Goal: Information Seeking & Learning: Find specific page/section

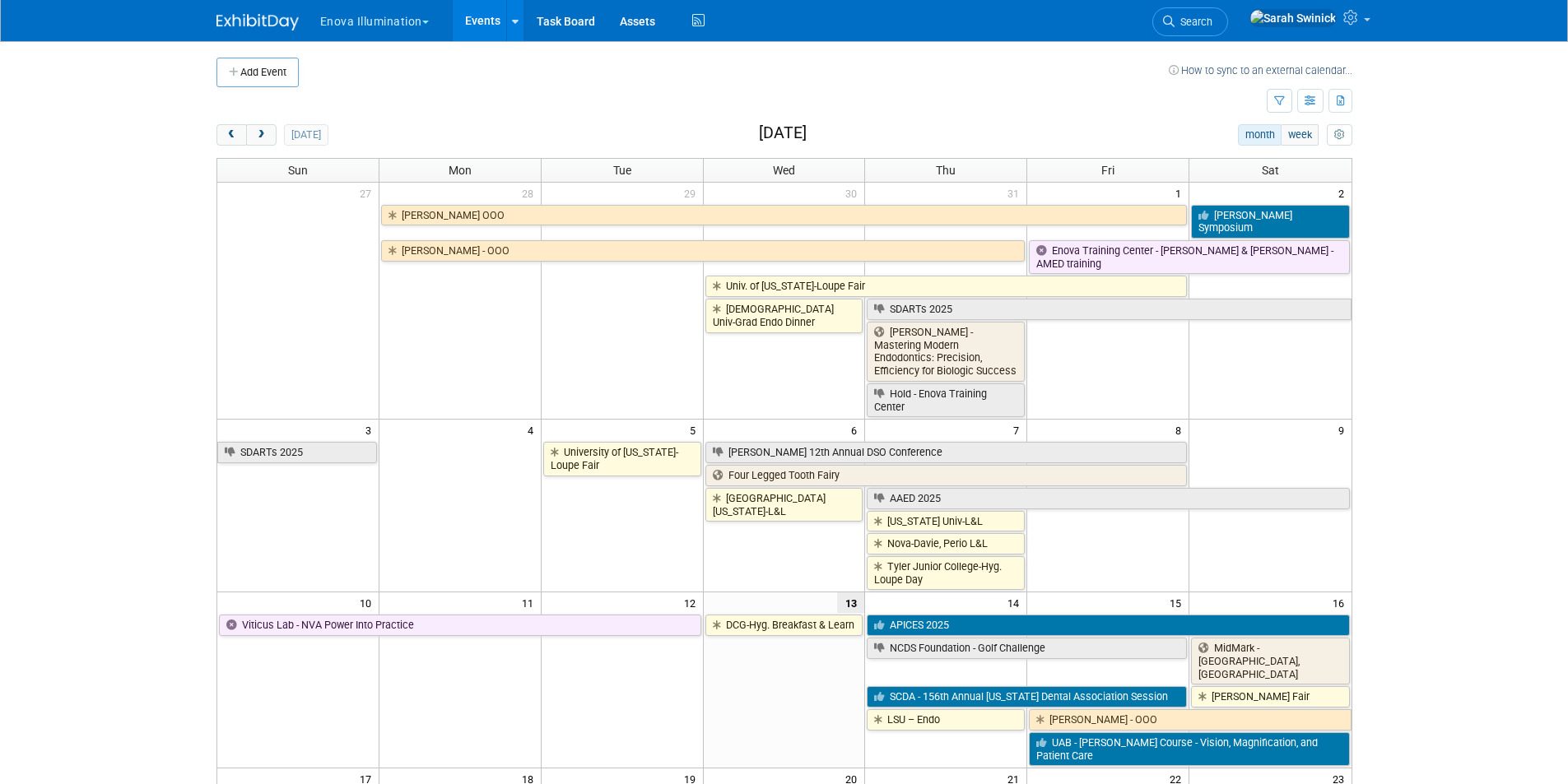
click at [1212, 27] on span "Search" at bounding box center [1193, 22] width 38 height 12
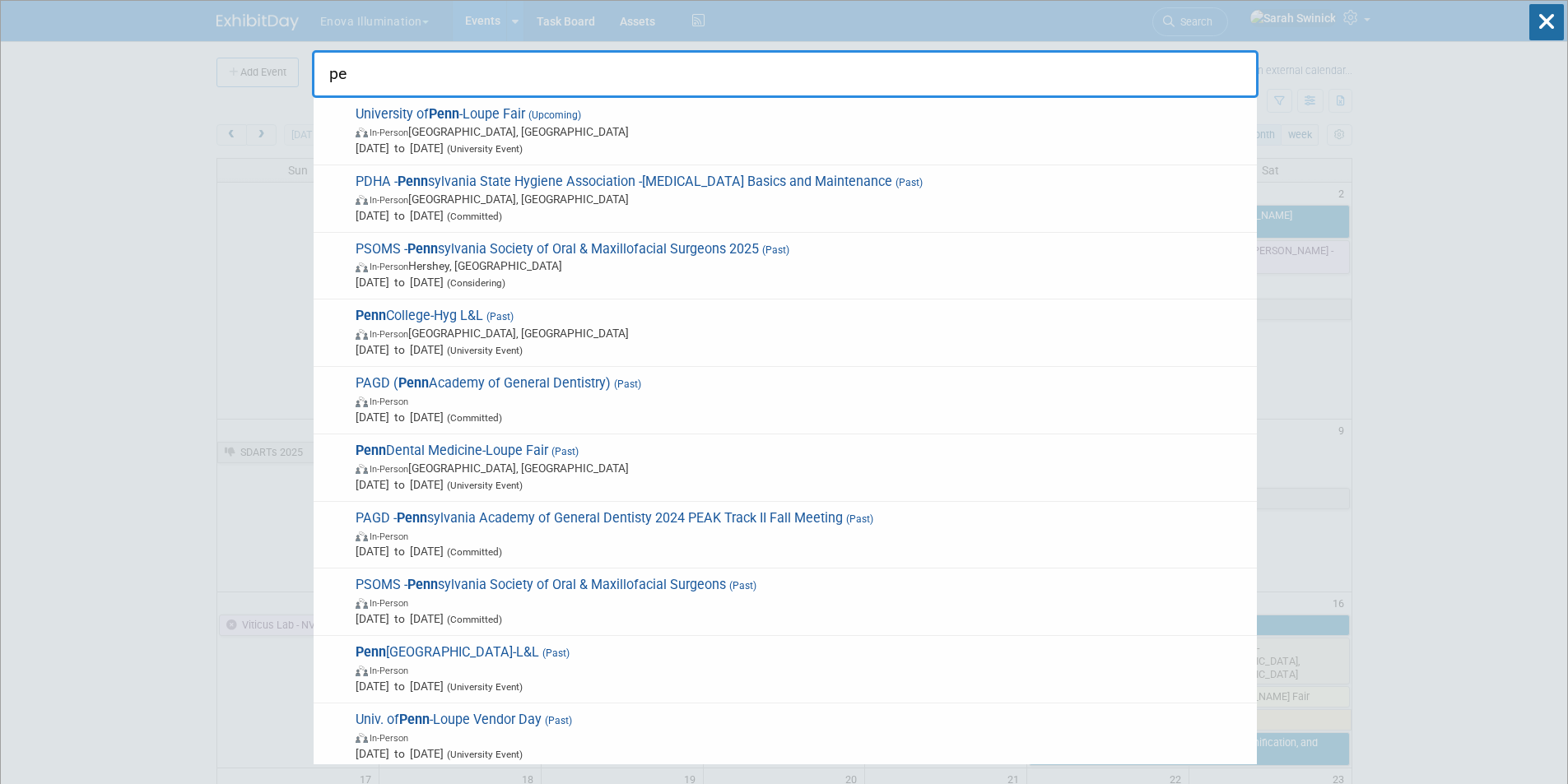
type input "p"
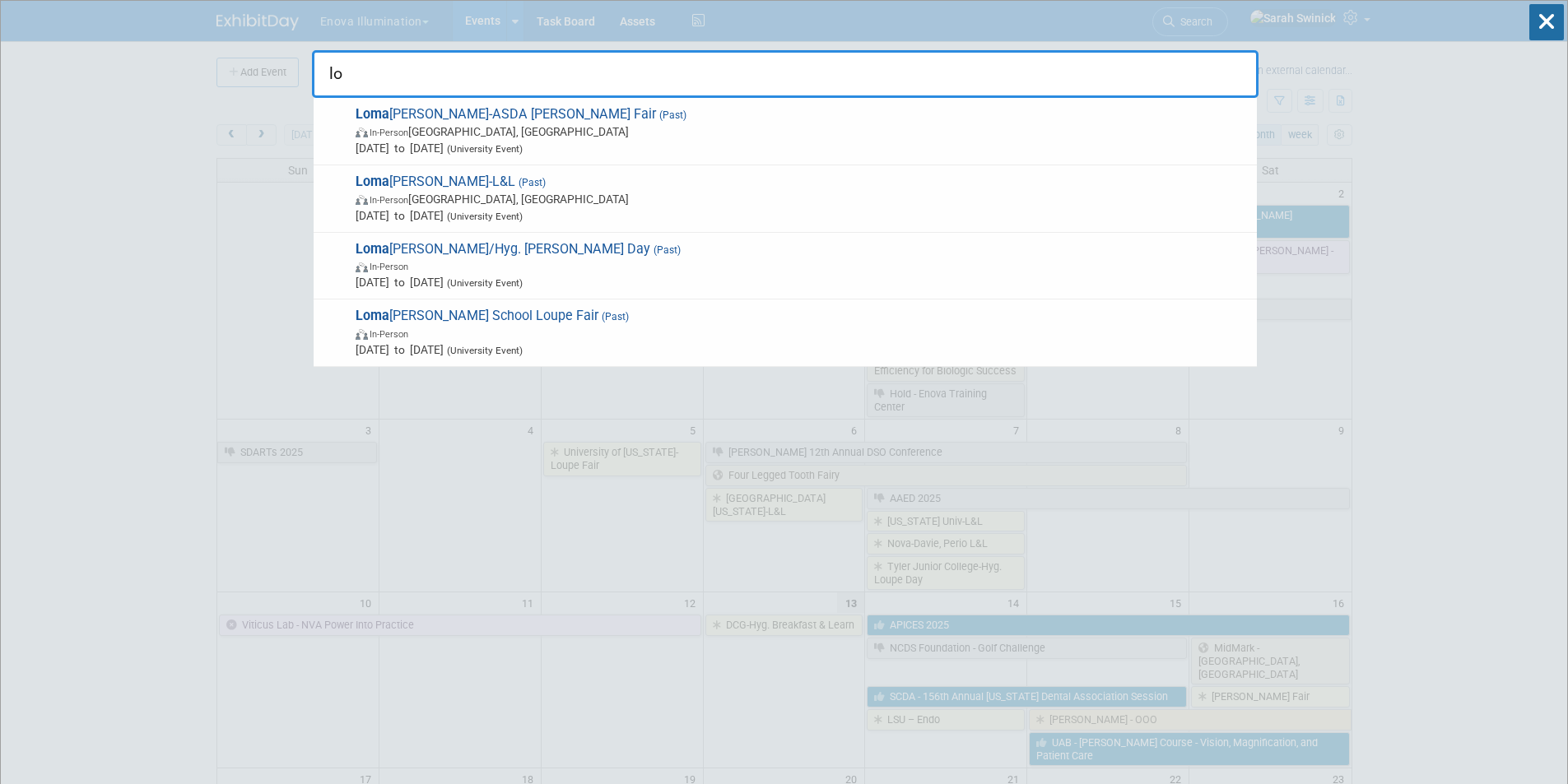
type input "l"
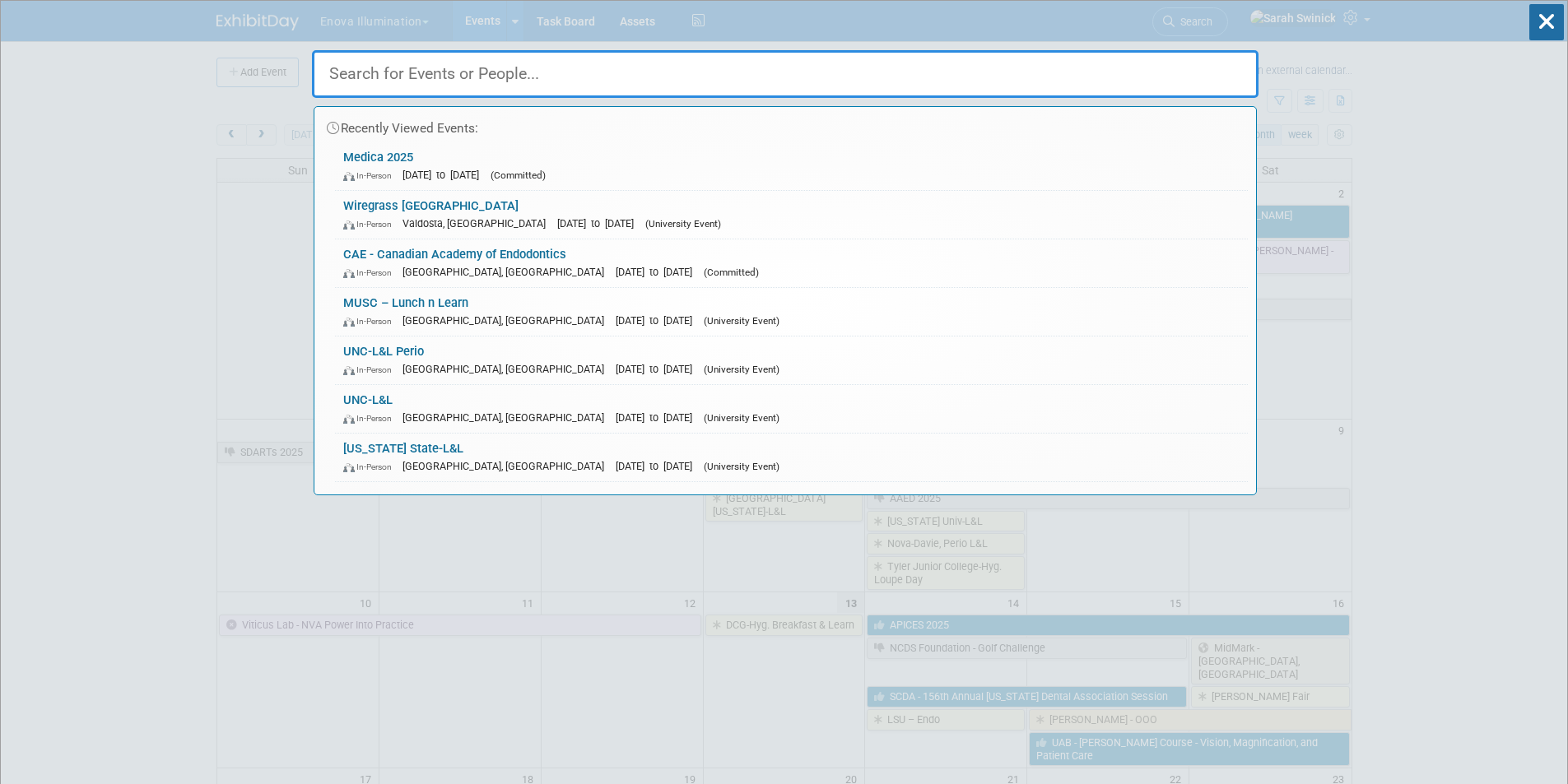
click at [788, 70] on input "text" at bounding box center [786, 74] width 947 height 48
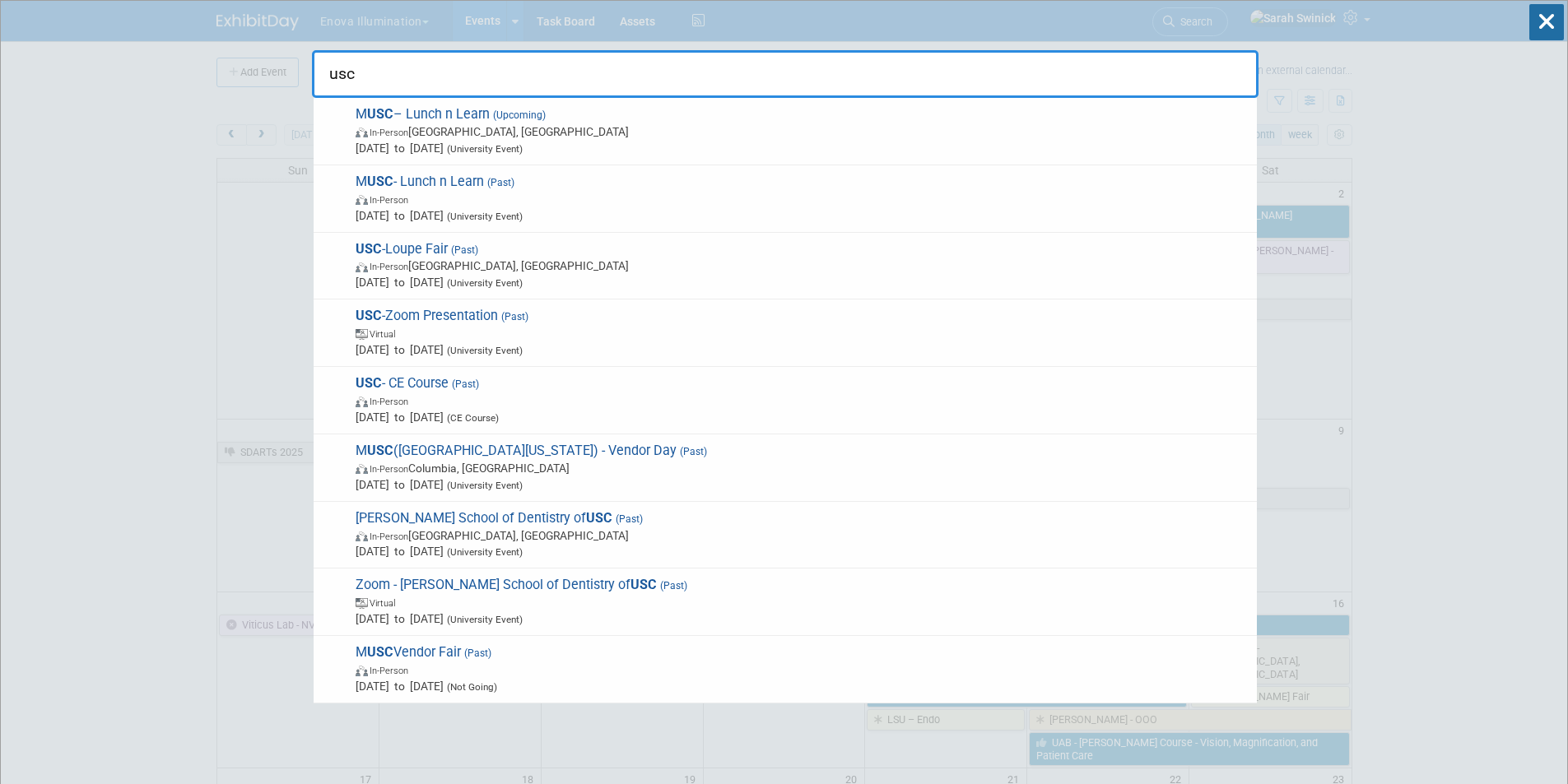
drag, startPoint x: 433, startPoint y: 46, endPoint x: 415, endPoint y: 71, distance: 30.8
click at [424, 61] on div "usc M USC – Lunch n Learn (Upcoming) In-Person Charleston, SC Sep 30, 2025 to S…" at bounding box center [786, 69] width 947 height 56
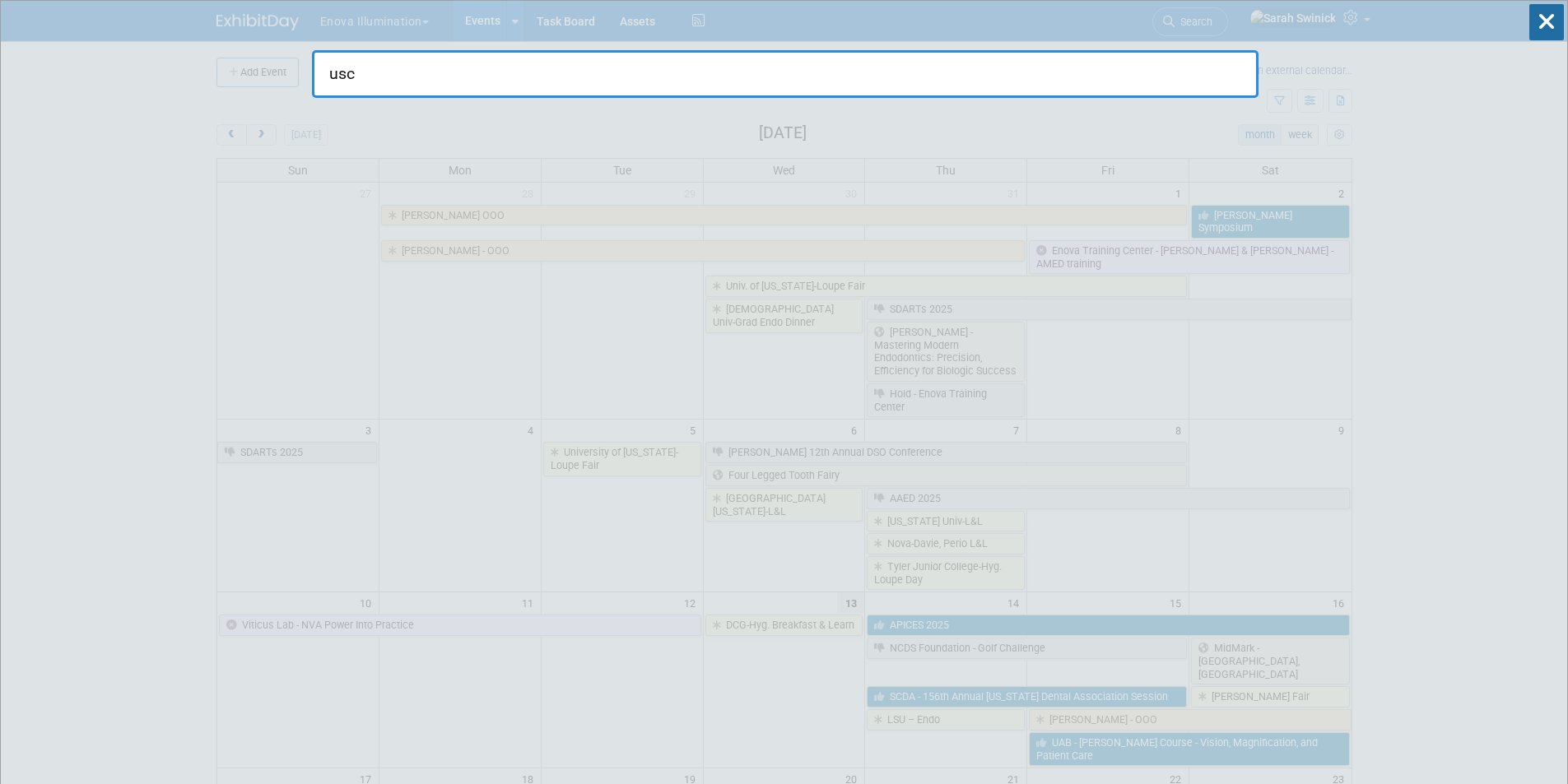
click at [414, 72] on input "usc" at bounding box center [786, 74] width 947 height 48
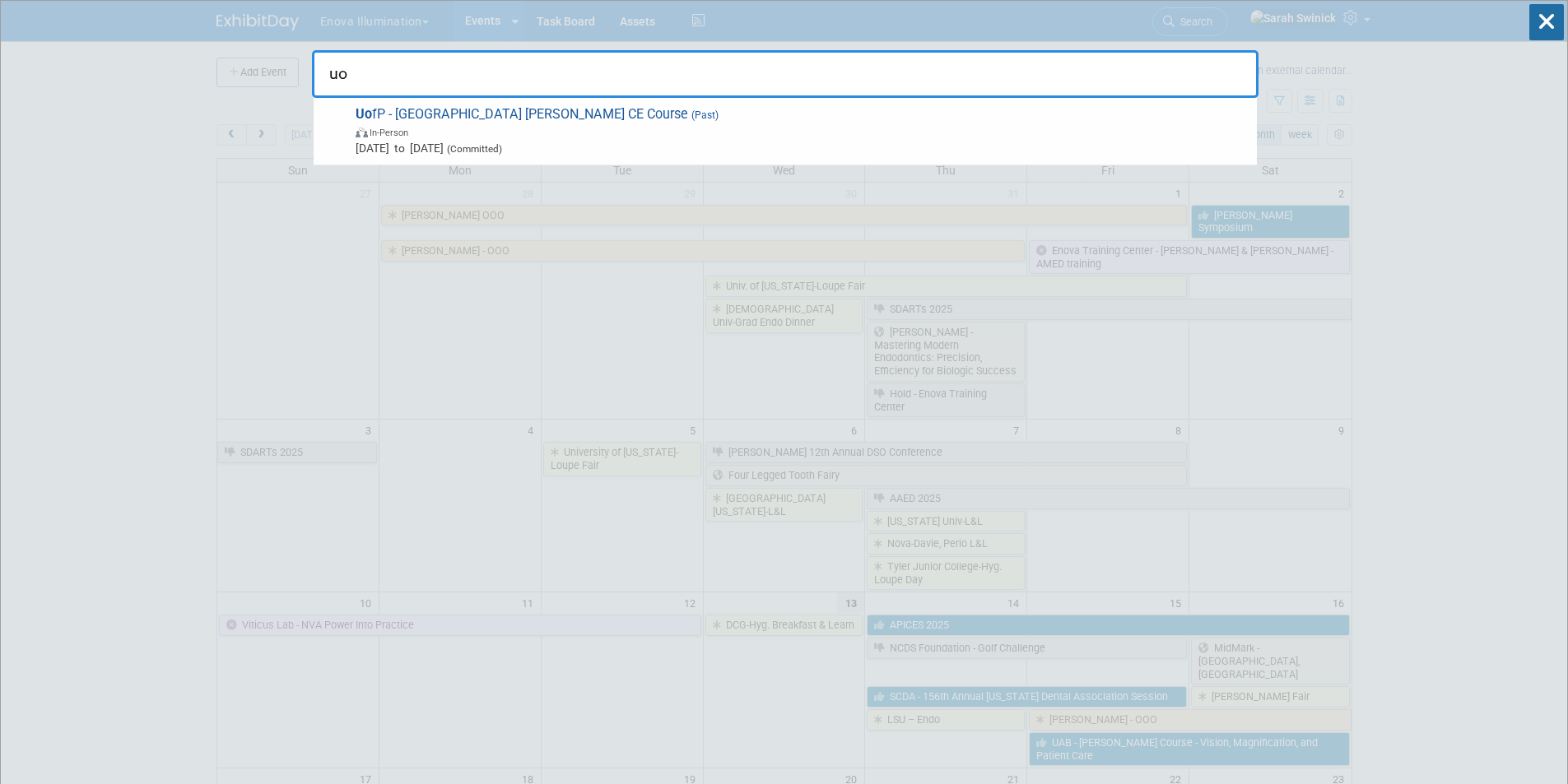
type input "u"
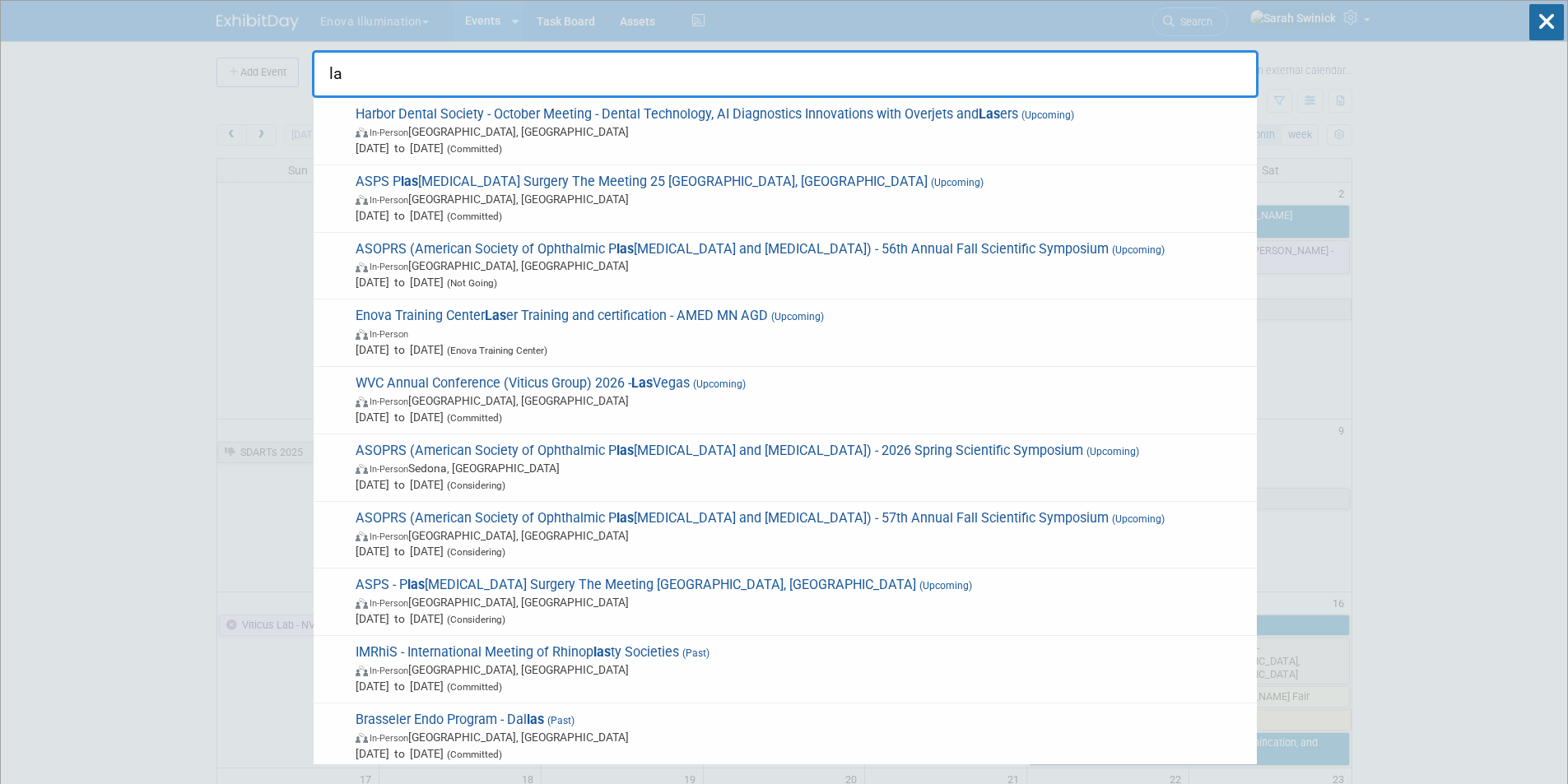
type input "l"
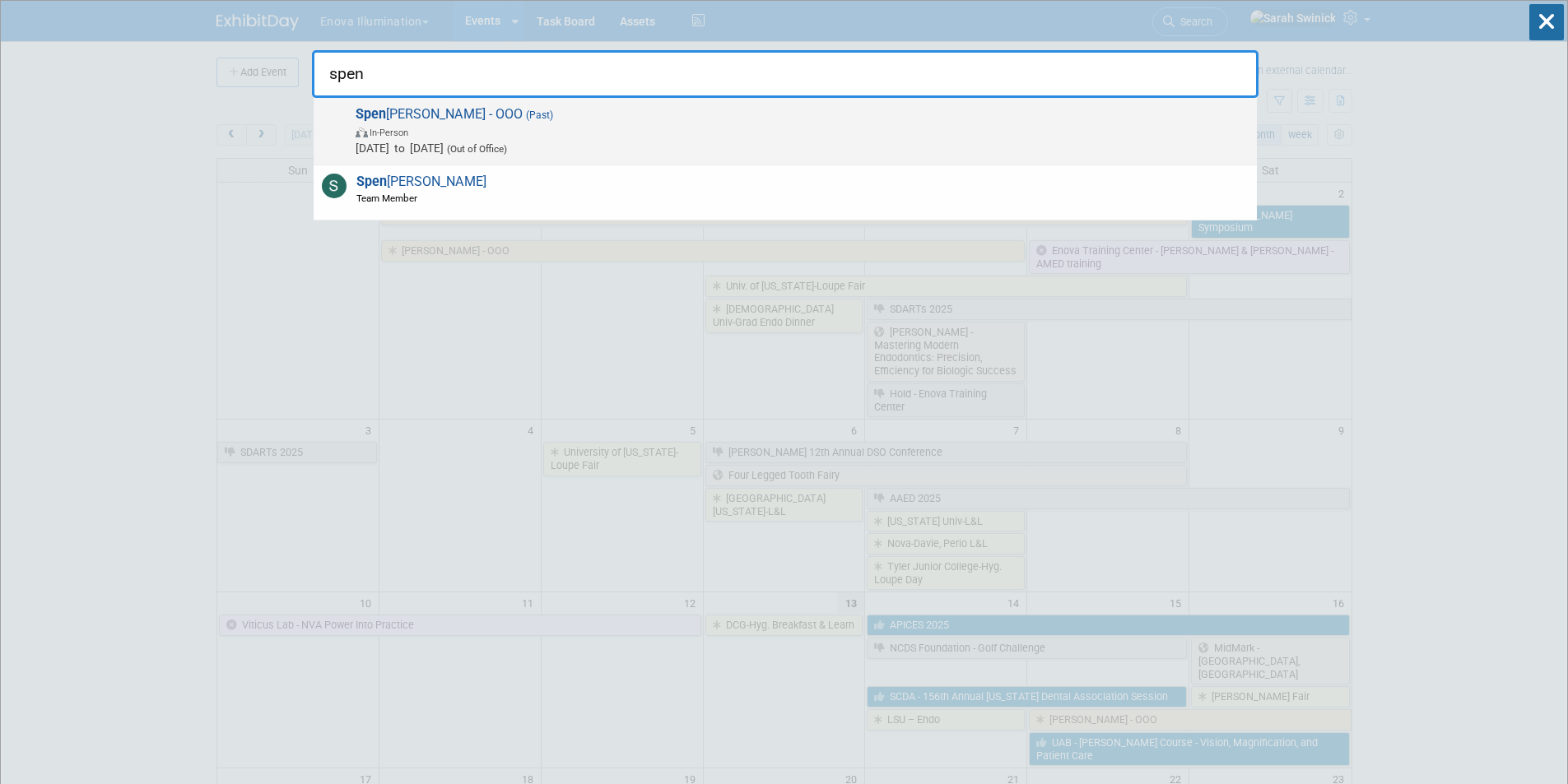
type input "spen"
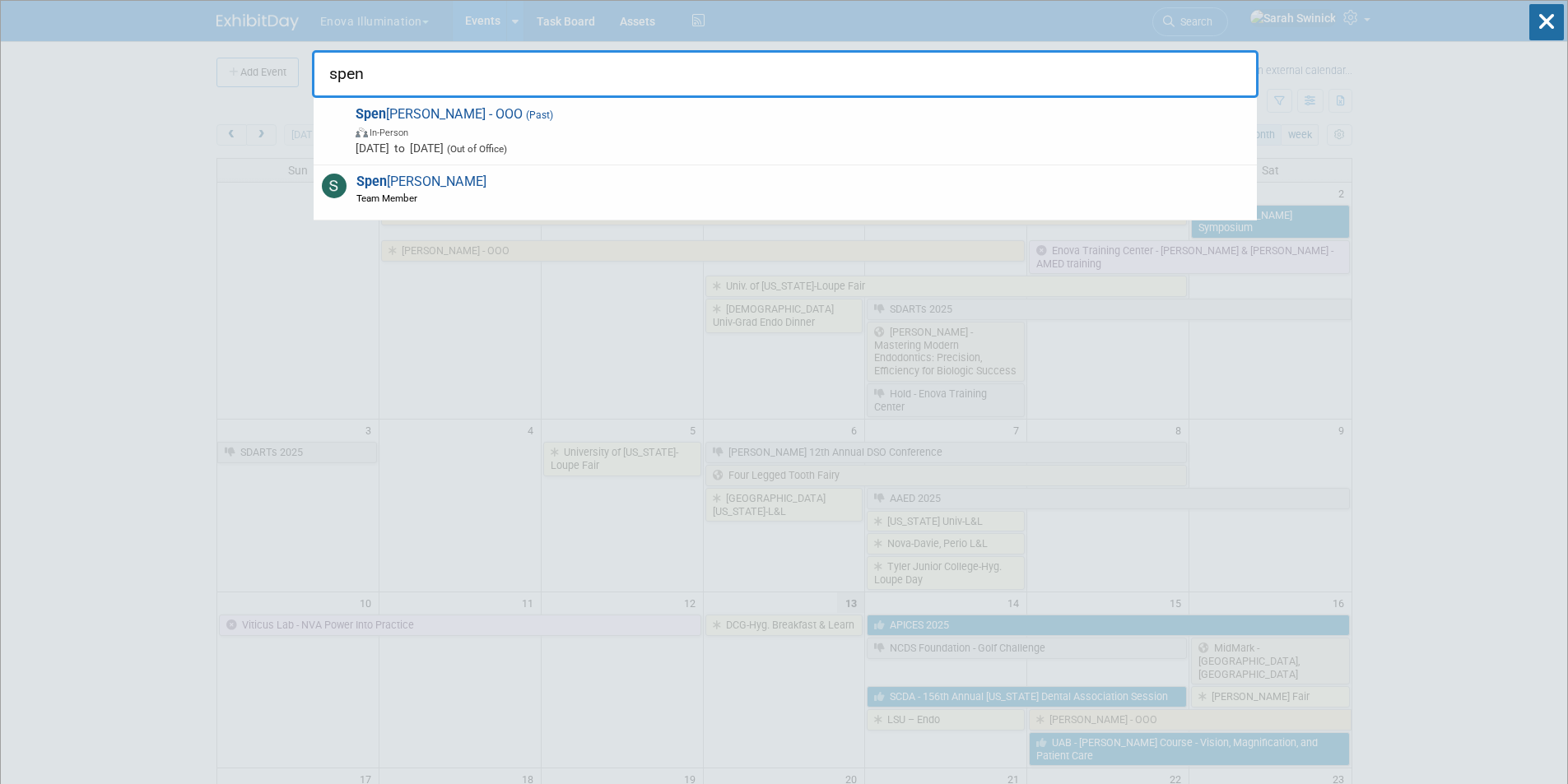
drag, startPoint x: 661, startPoint y: 154, endPoint x: 51, endPoint y: 293, distance: 625.6
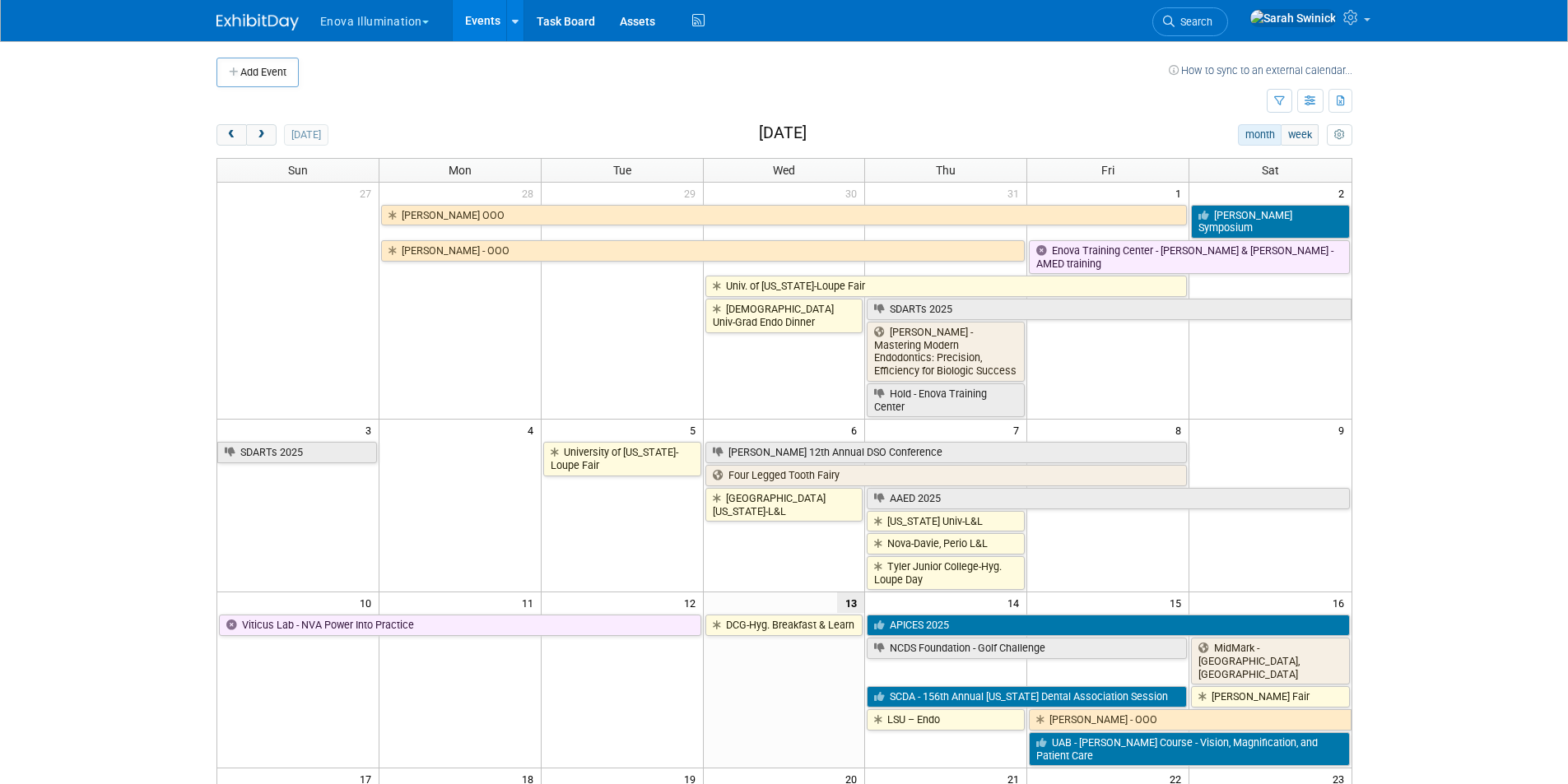
drag, startPoint x: 373, startPoint y: 81, endPoint x: 916, endPoint y: 104, distance: 543.5
click at [374, 81] on td at bounding box center [734, 72] width 870 height 29
click at [1212, 20] on span "Search" at bounding box center [1193, 22] width 38 height 12
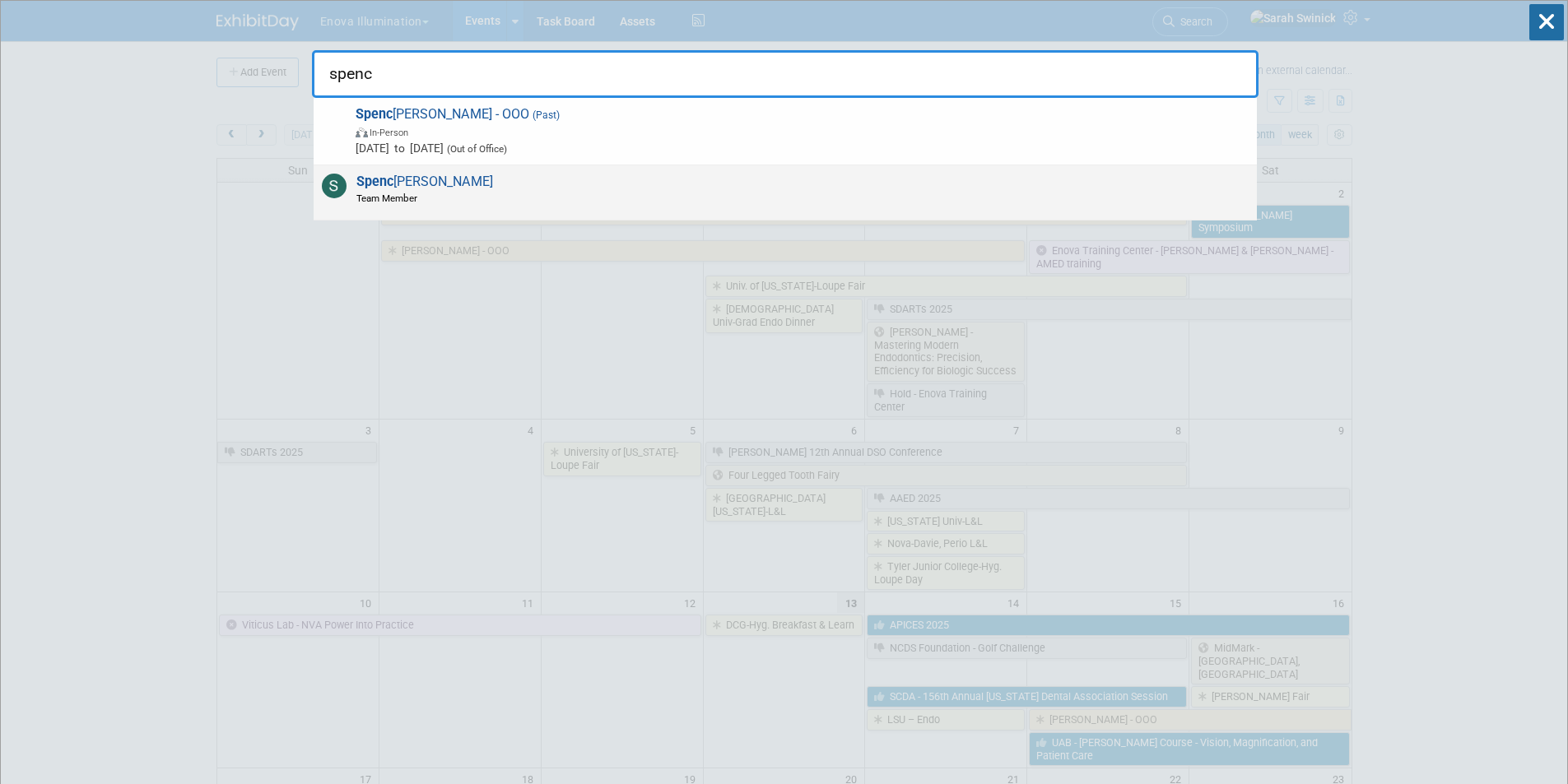
click at [417, 185] on span "Spenc er Smith Team Member" at bounding box center [422, 189] width 141 height 31
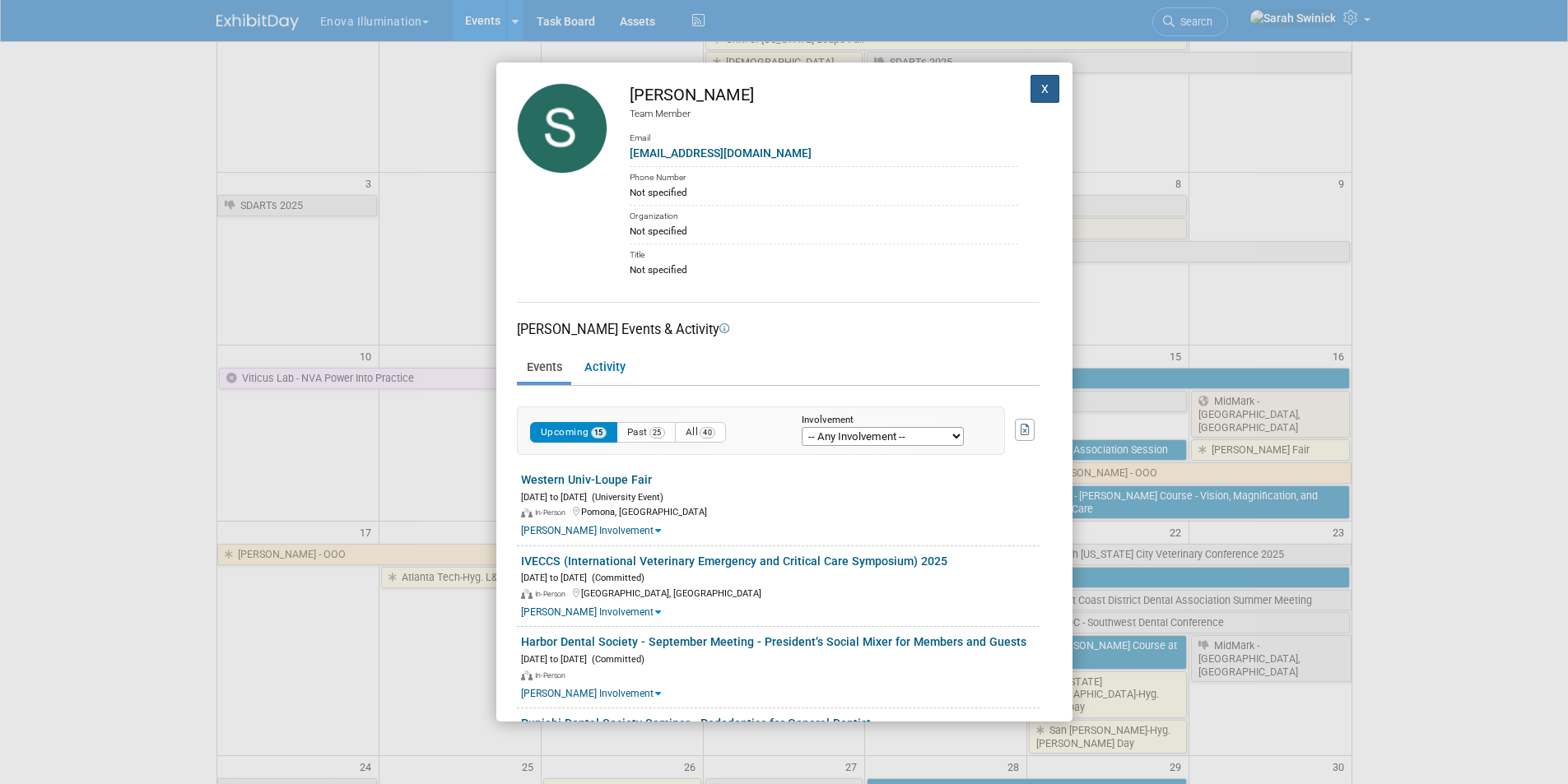
click at [1031, 88] on button "X" at bounding box center [1045, 88] width 29 height 28
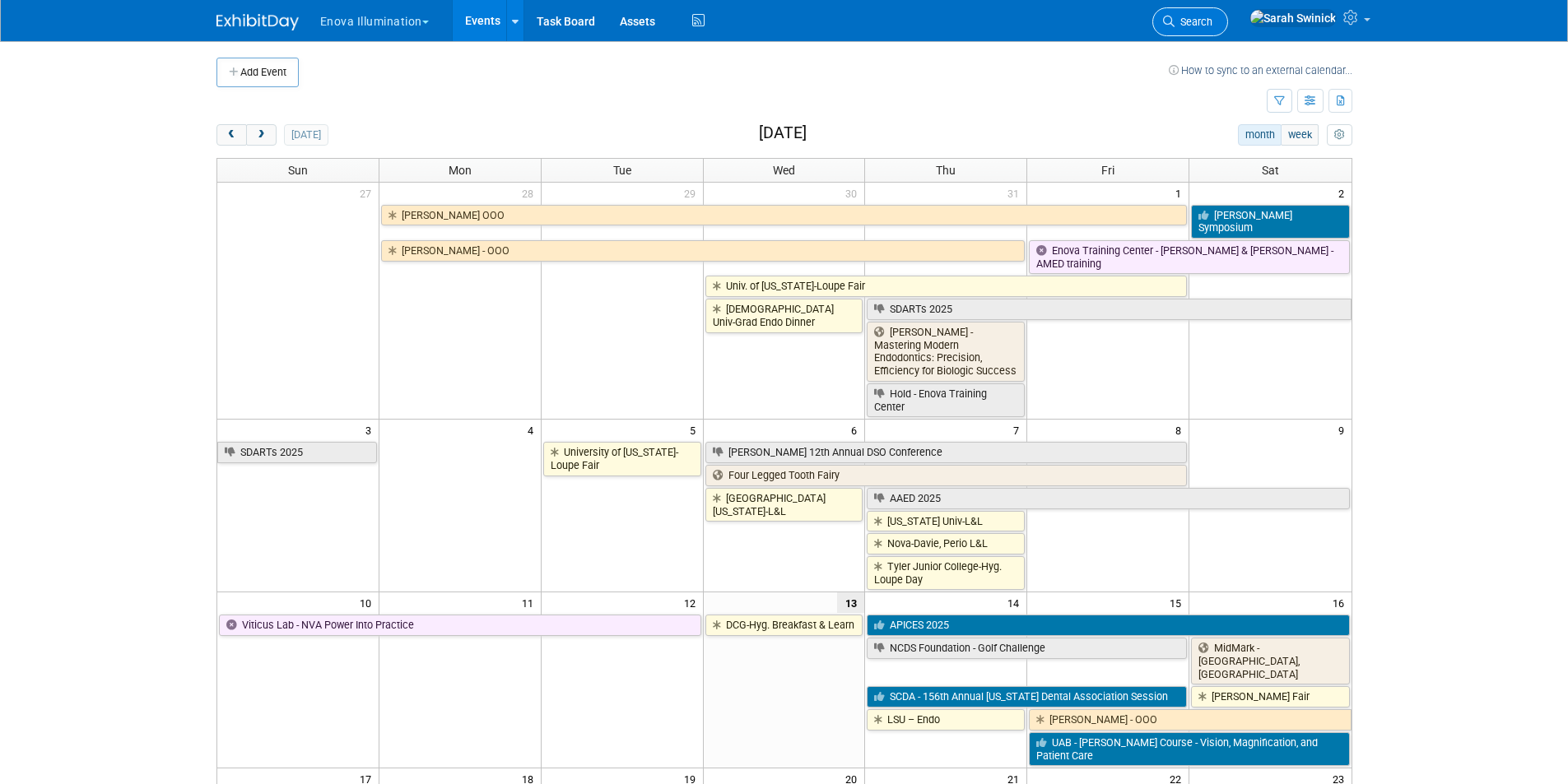
click at [1228, 12] on link "Search" at bounding box center [1190, 21] width 76 height 28
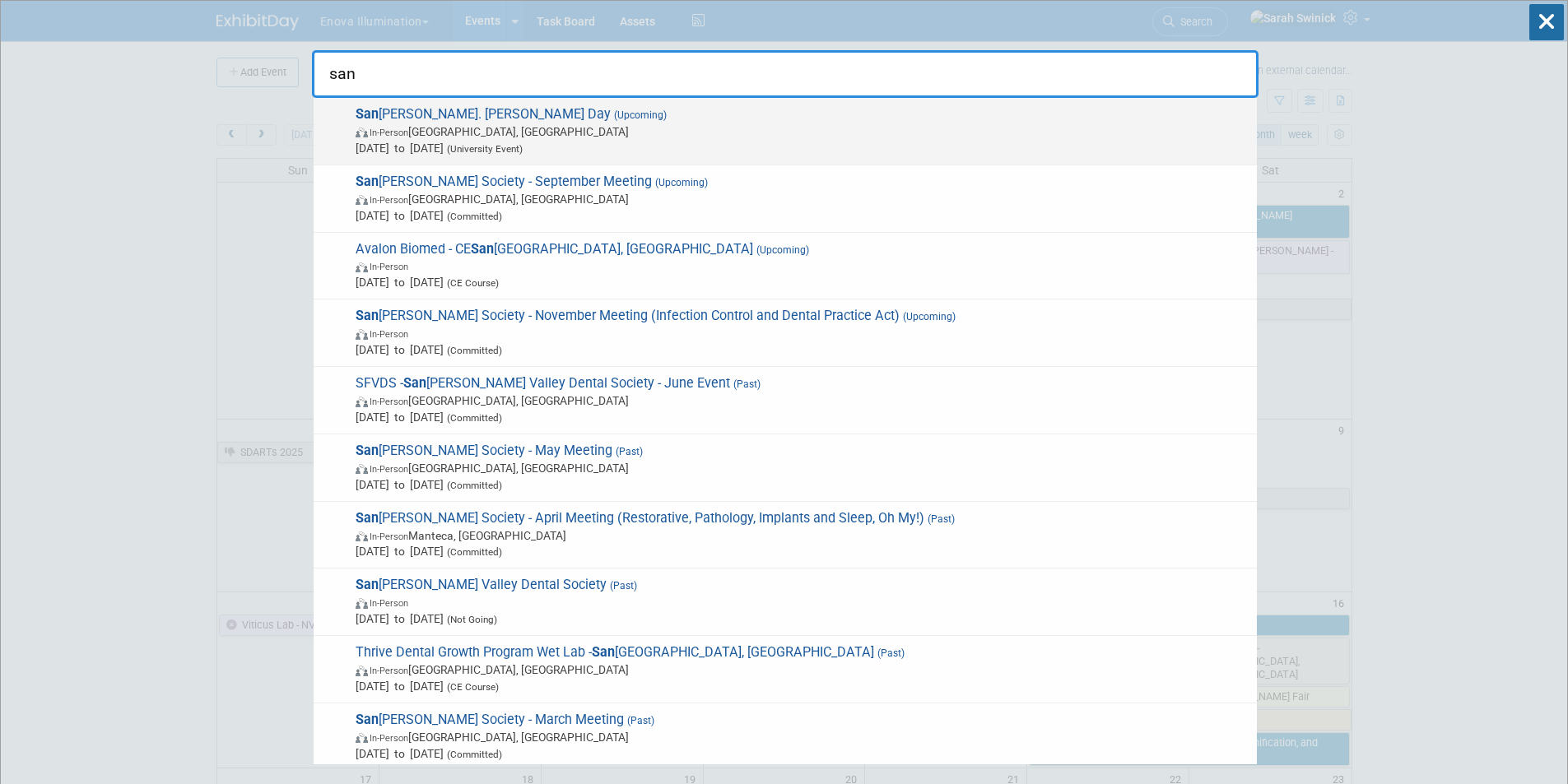
type input "san"
click at [554, 140] on span "Aug 22, 2025 to Aug 22, 2025 (University Event)" at bounding box center [803, 148] width 893 height 16
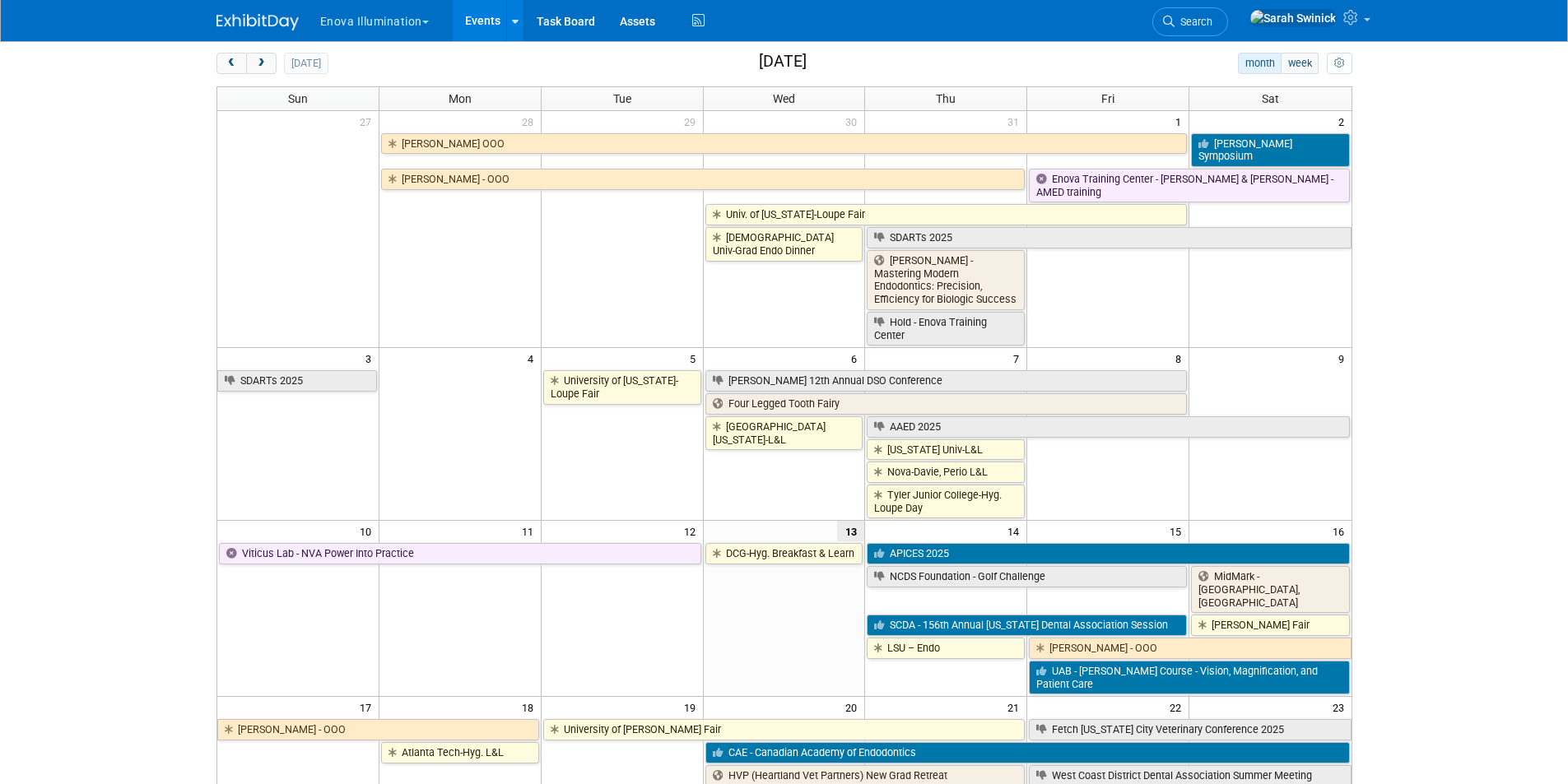
scroll to position [165, 0]
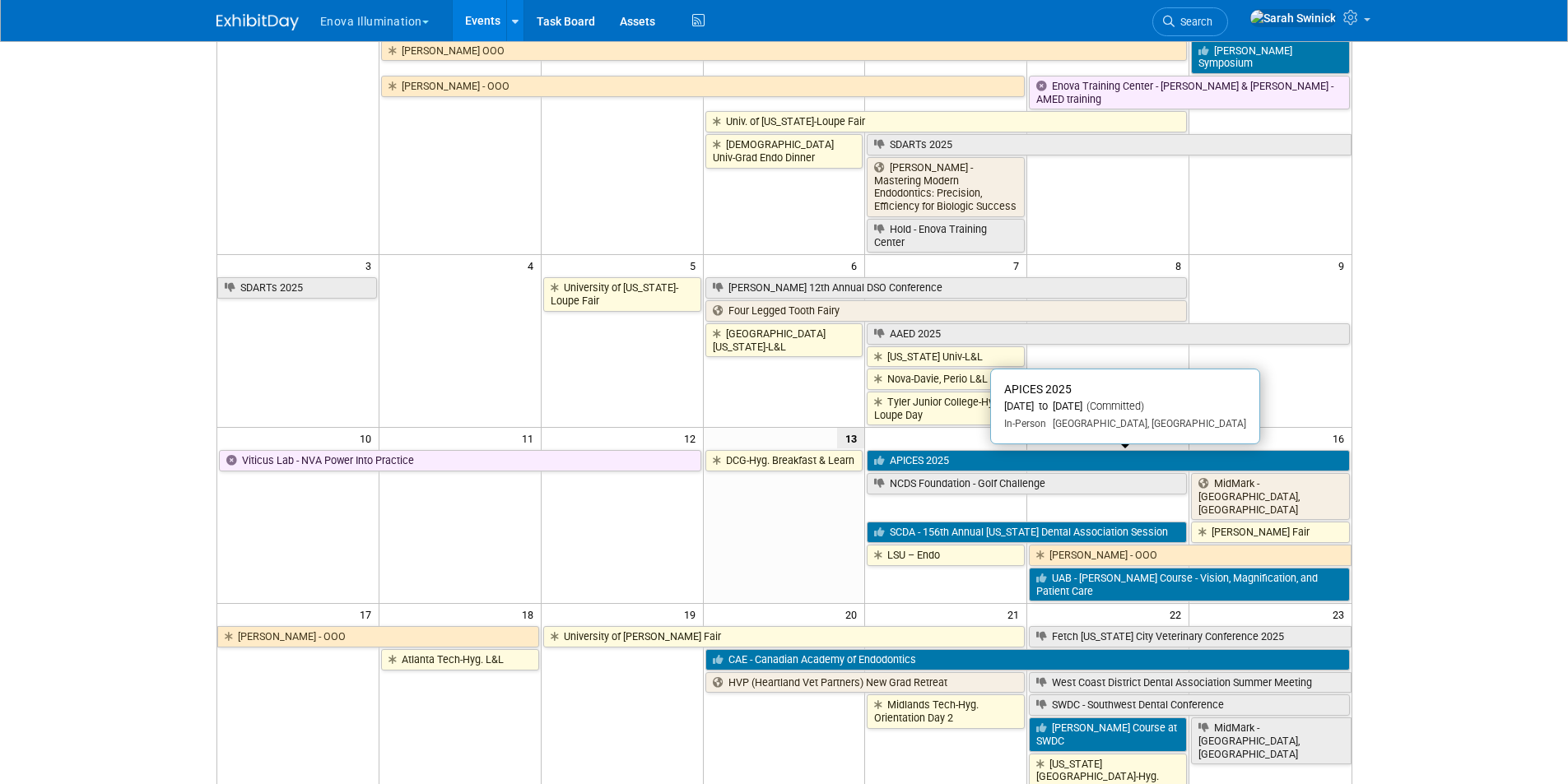
click at [931, 470] on link "APICES 2025" at bounding box center [1108, 461] width 482 height 21
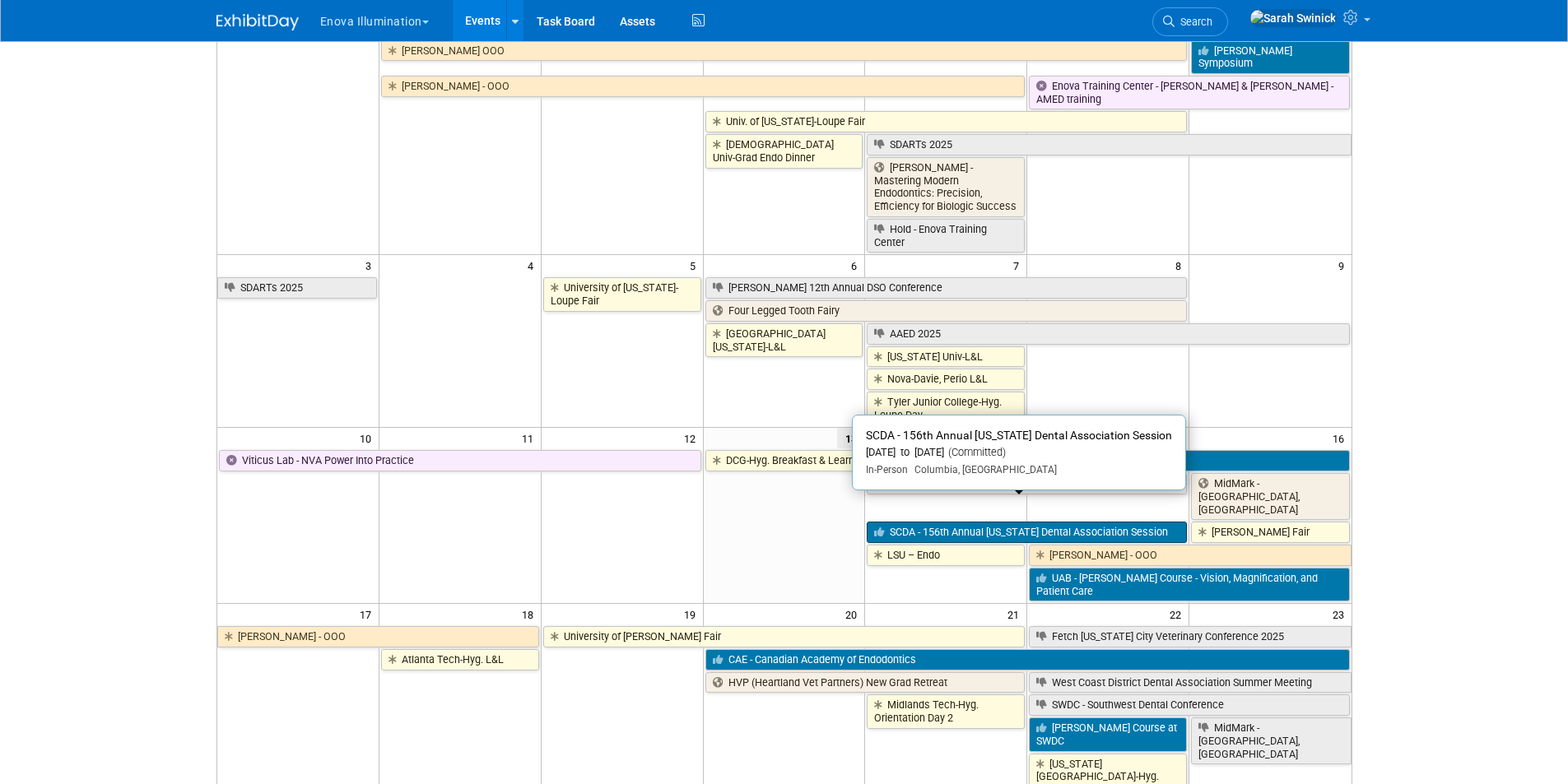
click at [1002, 521] on link "SCDA - 156th Annual [US_STATE] Dental Association Session" at bounding box center [1027, 532] width 320 height 21
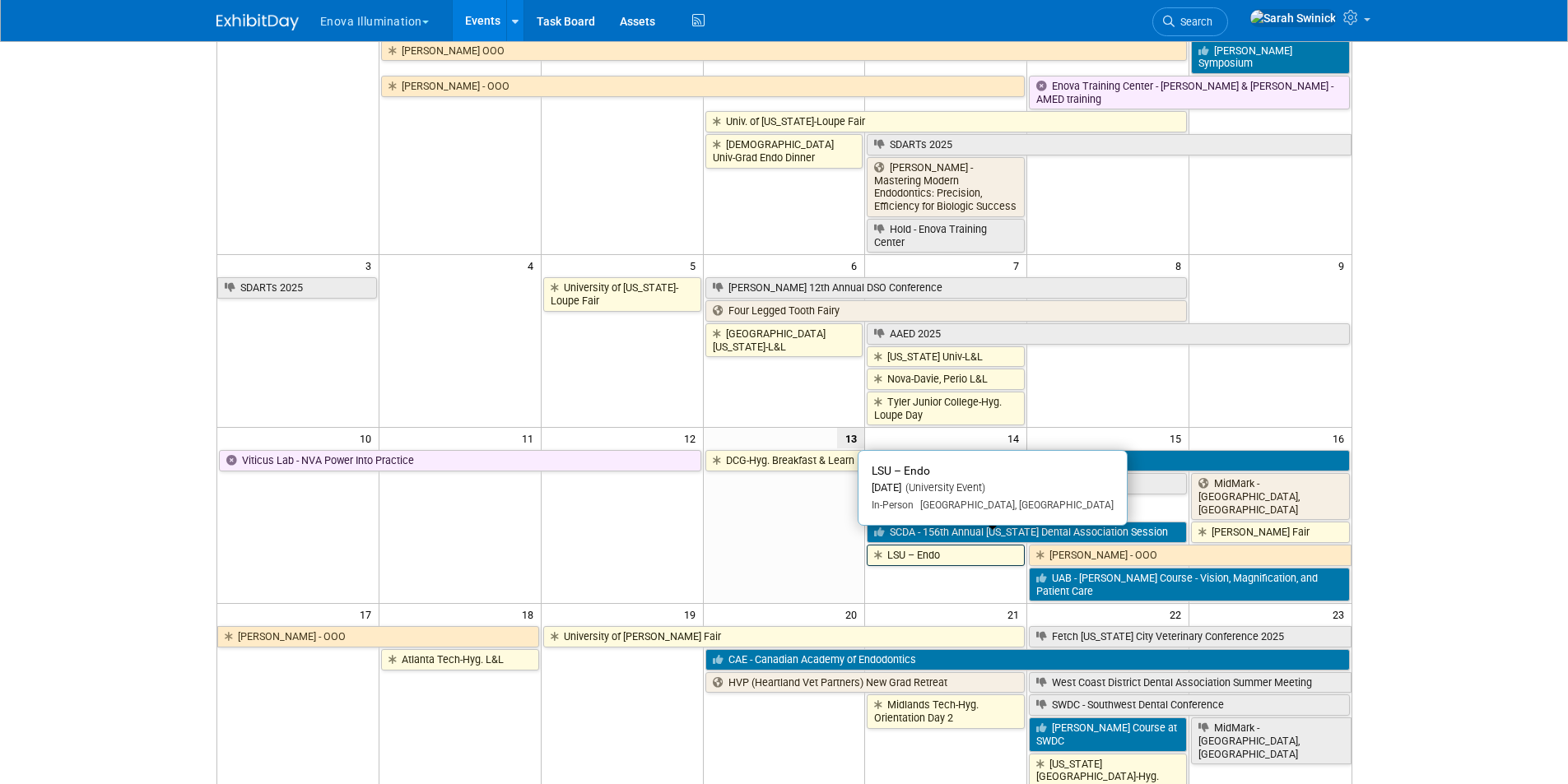
click at [965, 546] on link "LSU – Endo" at bounding box center [946, 555] width 158 height 21
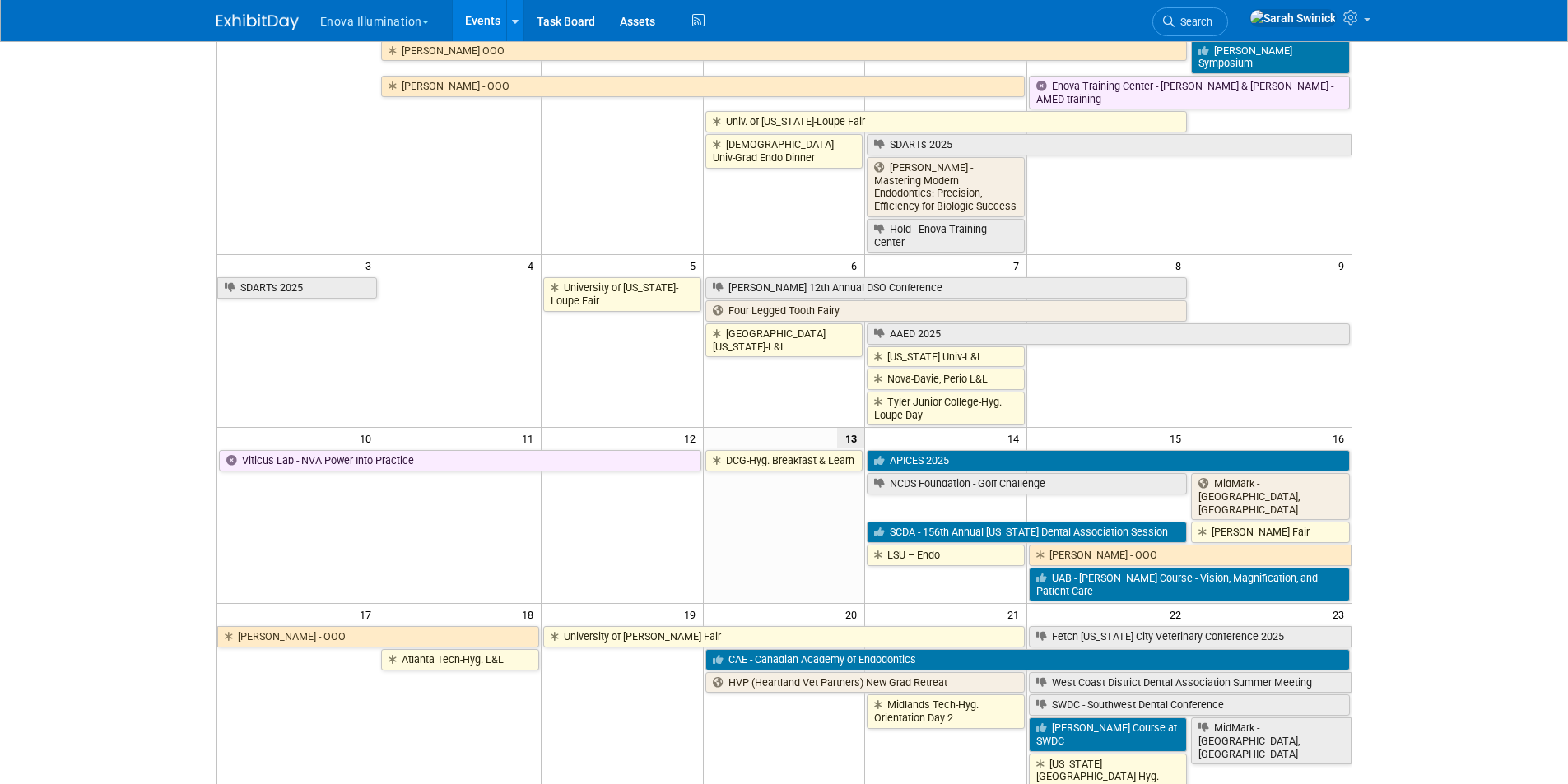
scroll to position [247, 0]
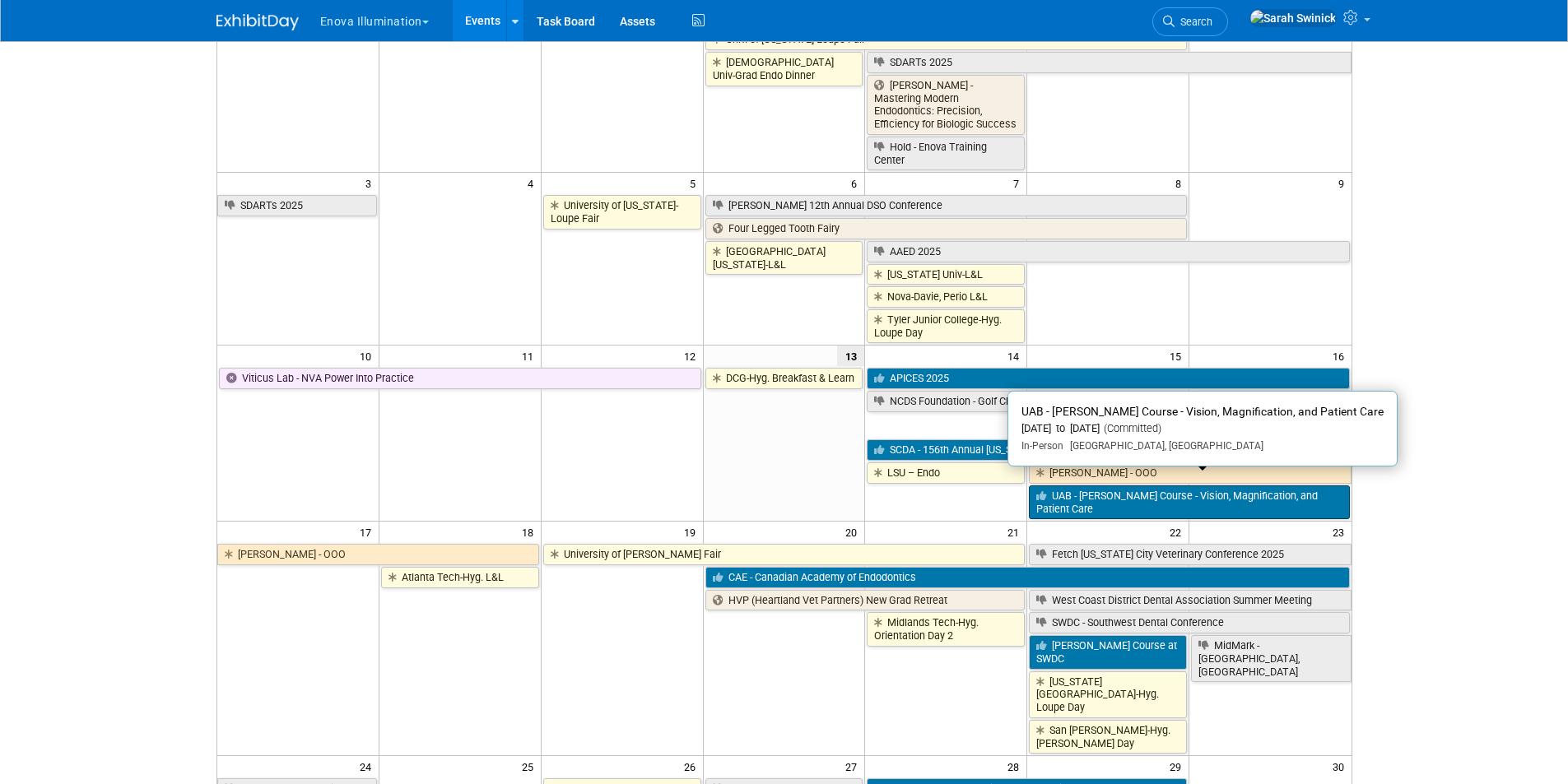
click at [1070, 487] on link "UAB - Lynn Pencek Course - Vision, Magnification, and Patient Care" at bounding box center [1189, 503] width 320 height 34
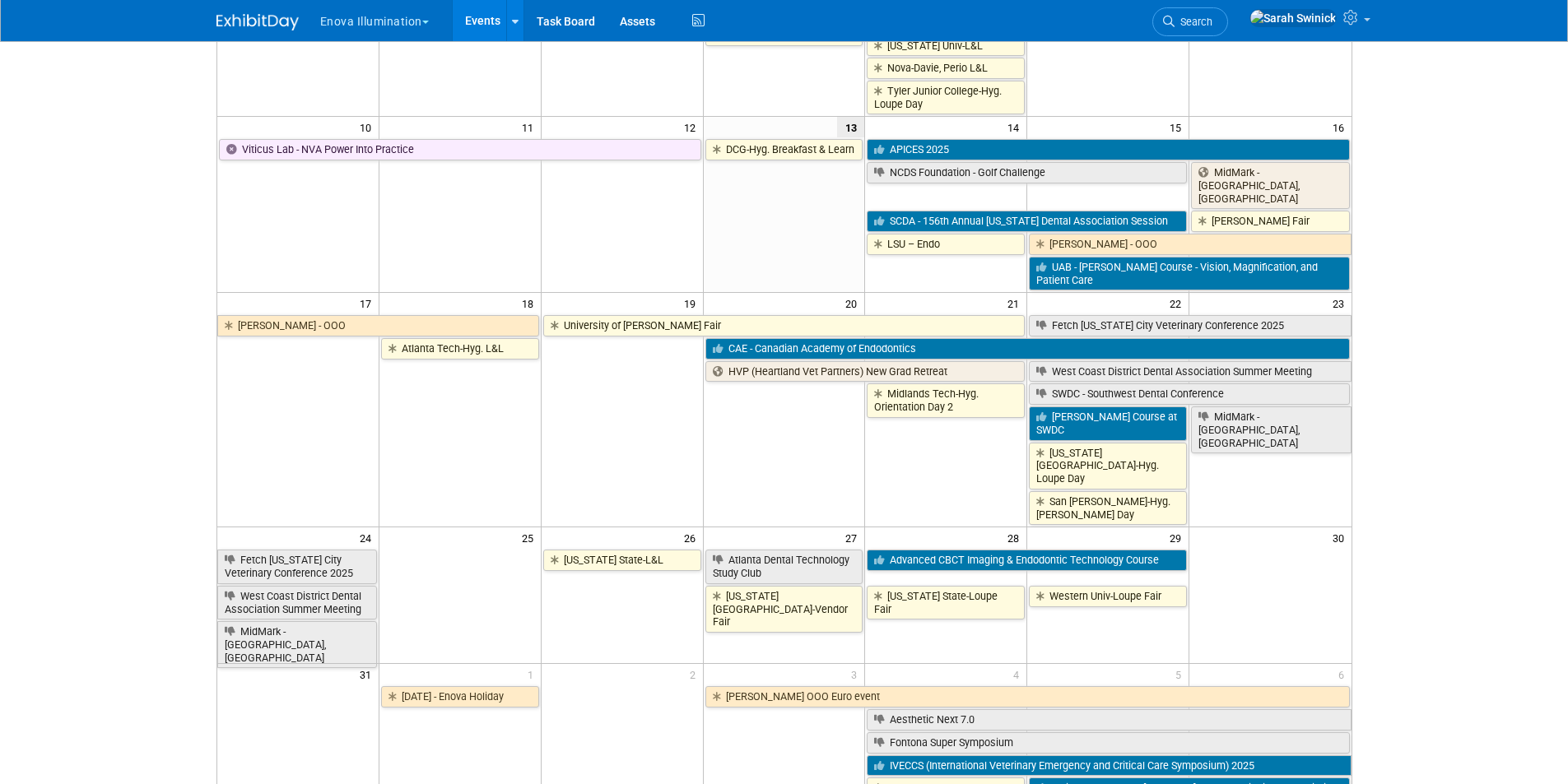
scroll to position [576, 0]
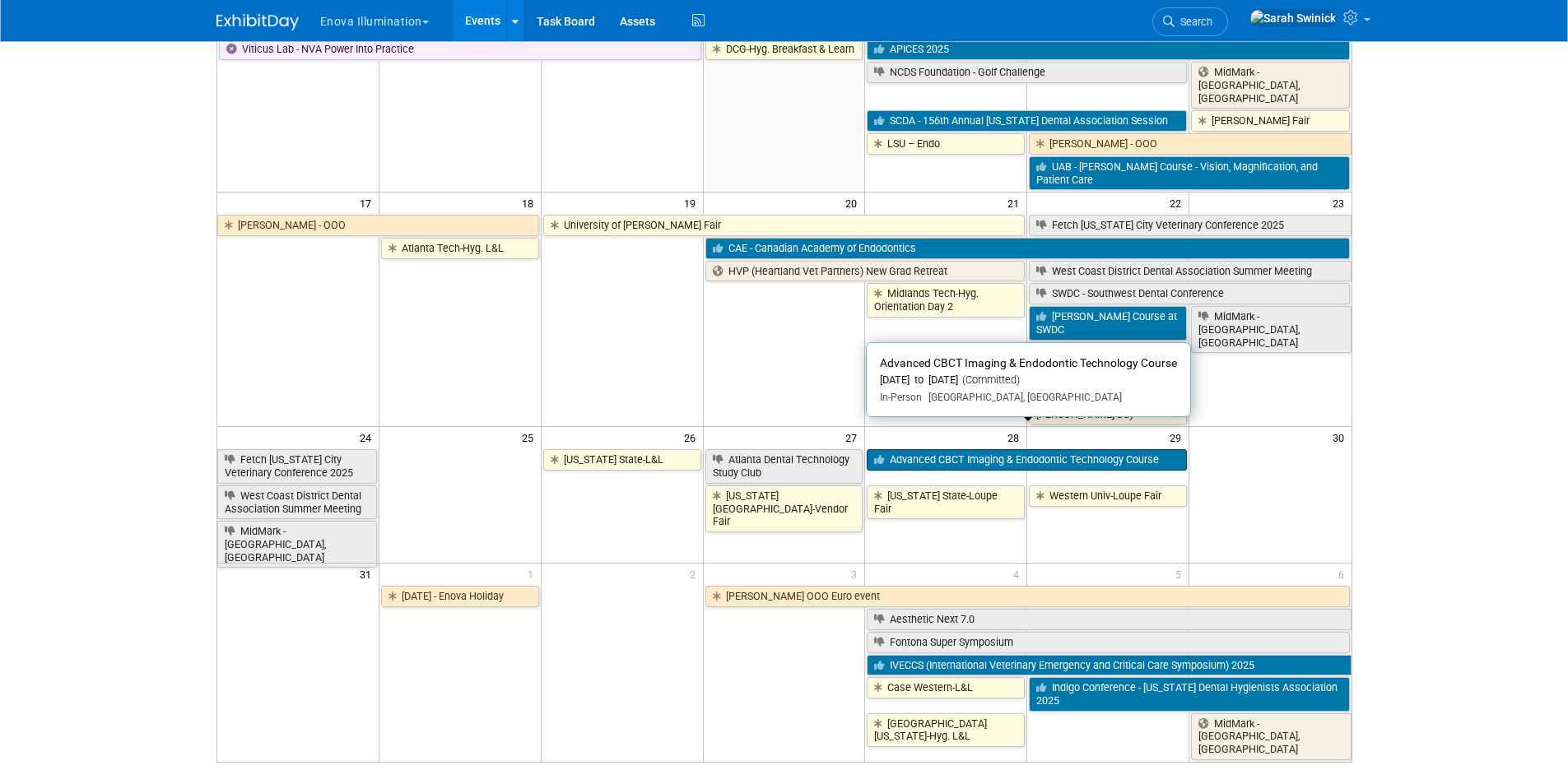
click at [974, 449] on link "Advanced CBCT Imaging & Endodontic Technology Course" at bounding box center [1027, 460] width 320 height 21
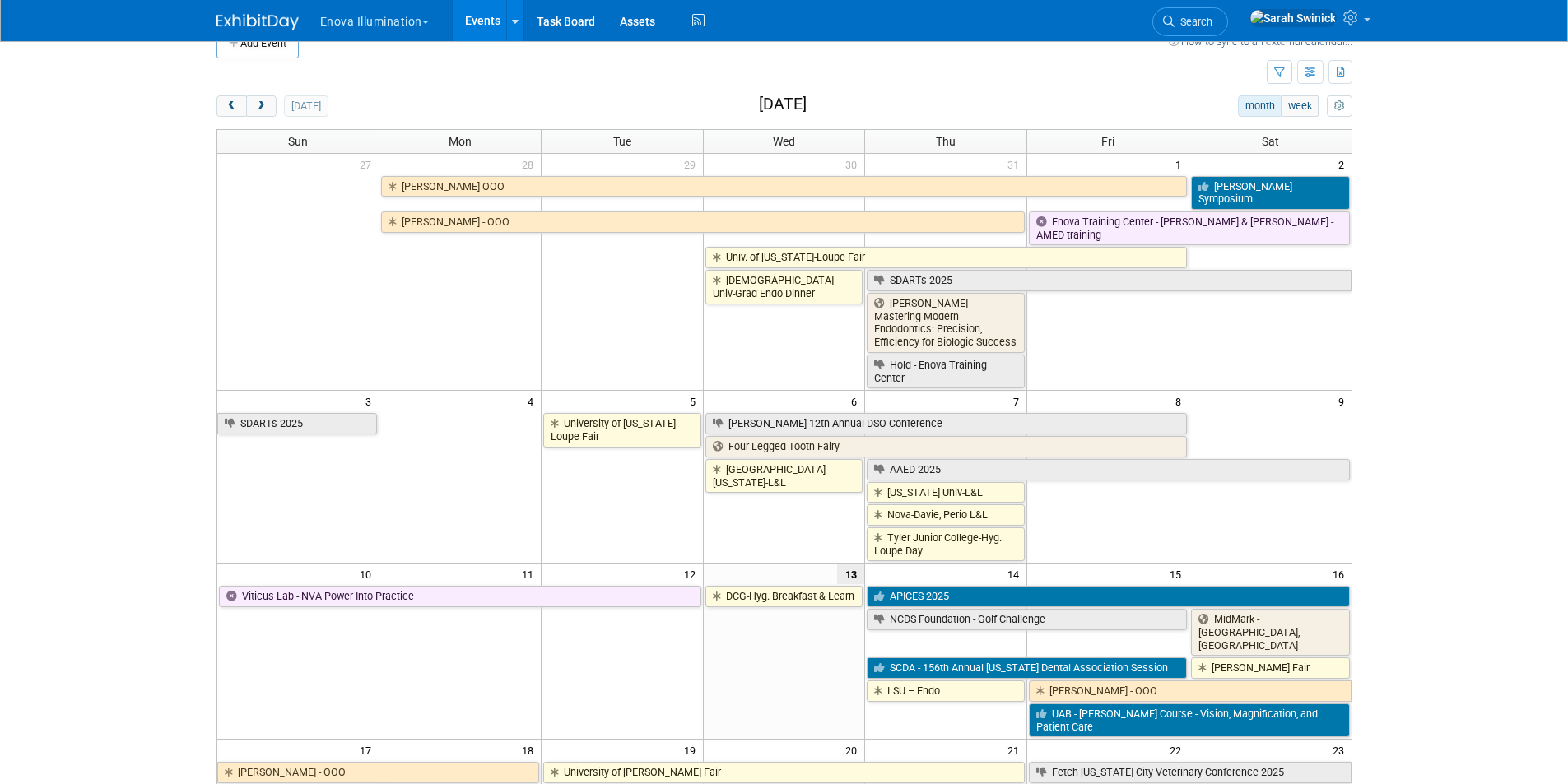
scroll to position [0, 0]
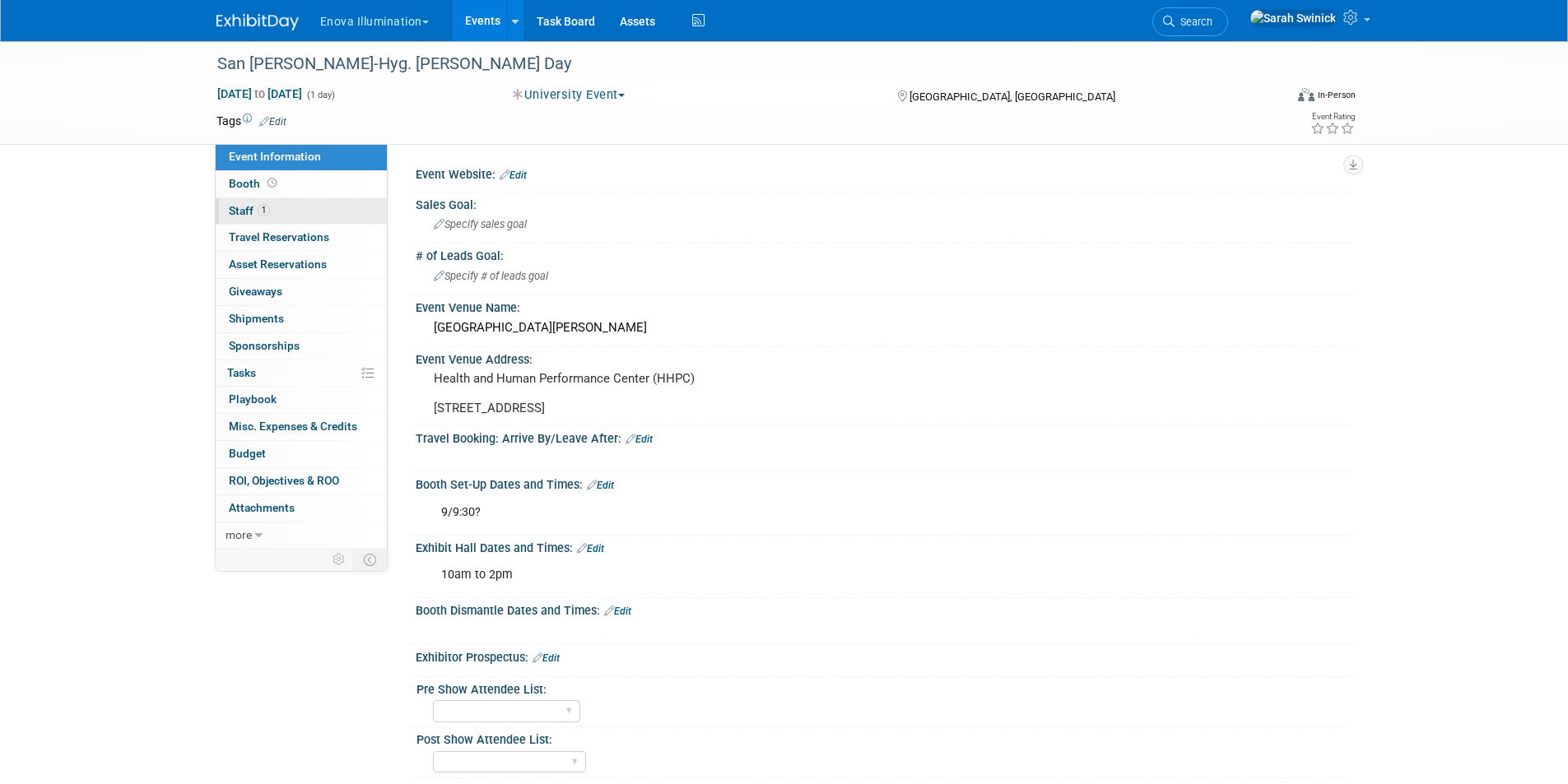
click at [295, 211] on link "1 Staff 1" at bounding box center [301, 212] width 171 height 27
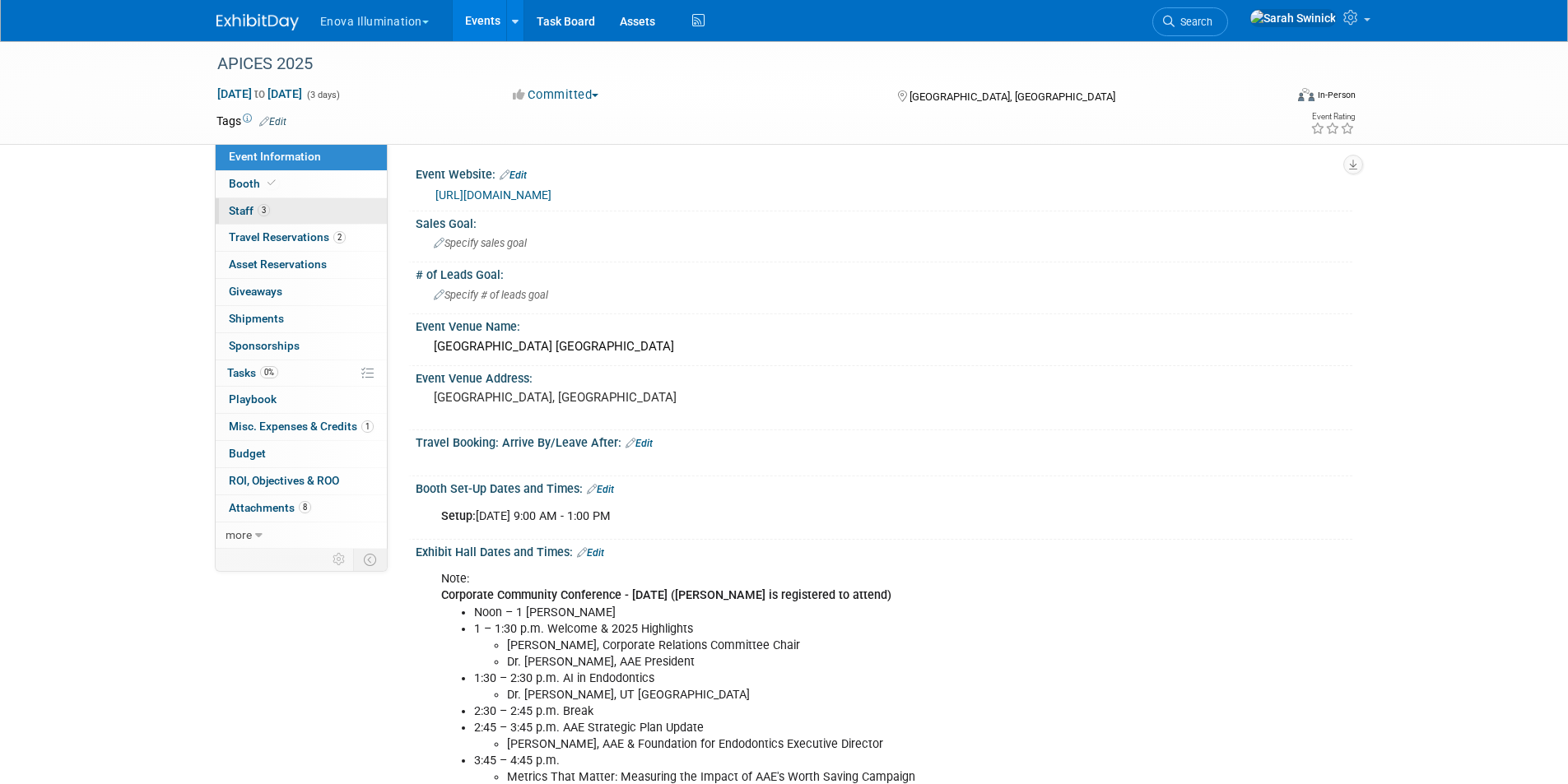
drag, startPoint x: 0, startPoint y: 0, endPoint x: 275, endPoint y: 212, distance: 347.2
click at [275, 212] on link "3 Staff 3" at bounding box center [301, 212] width 171 height 27
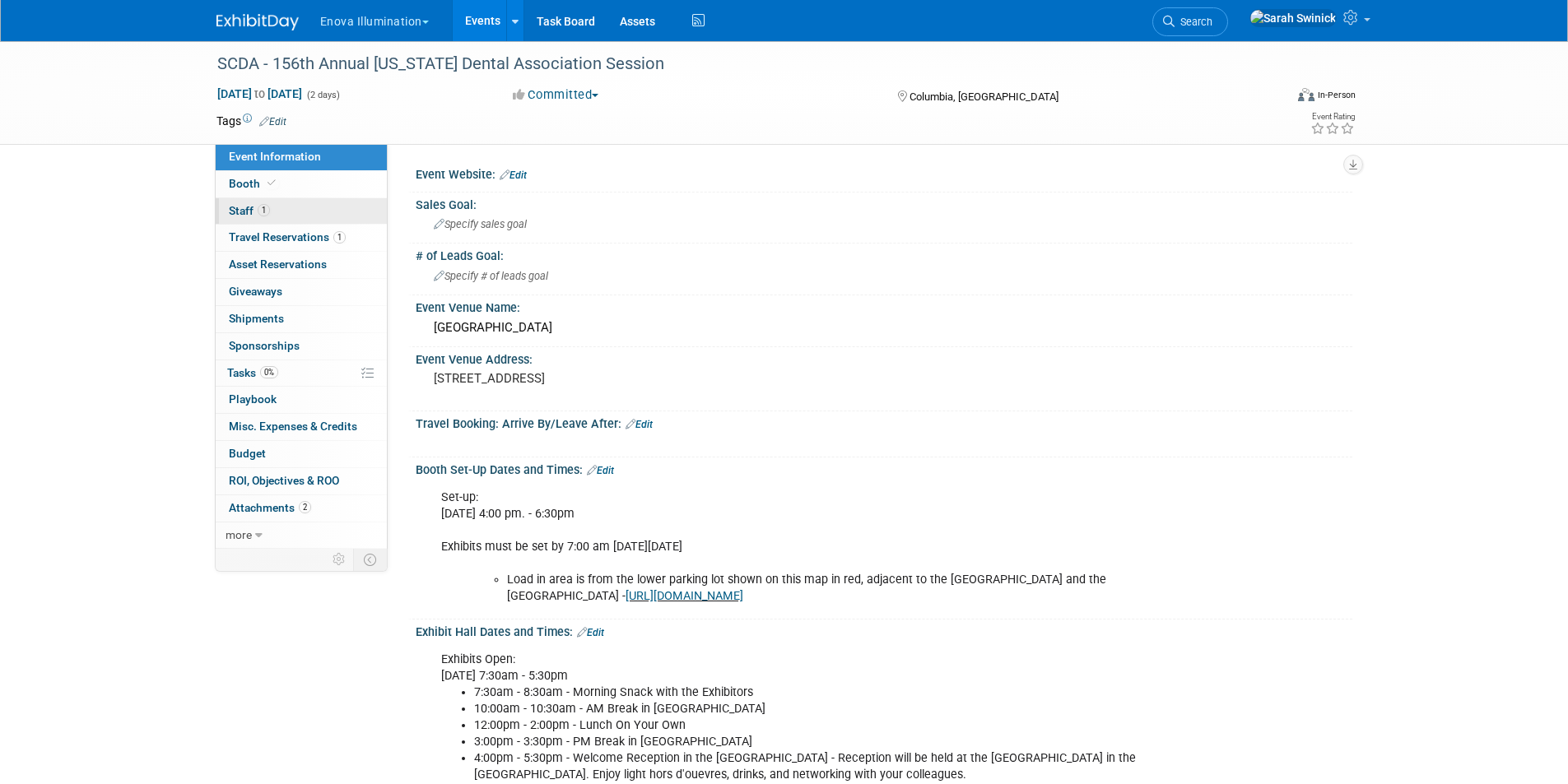
click at [307, 214] on link "1 Staff 1" at bounding box center [301, 212] width 171 height 27
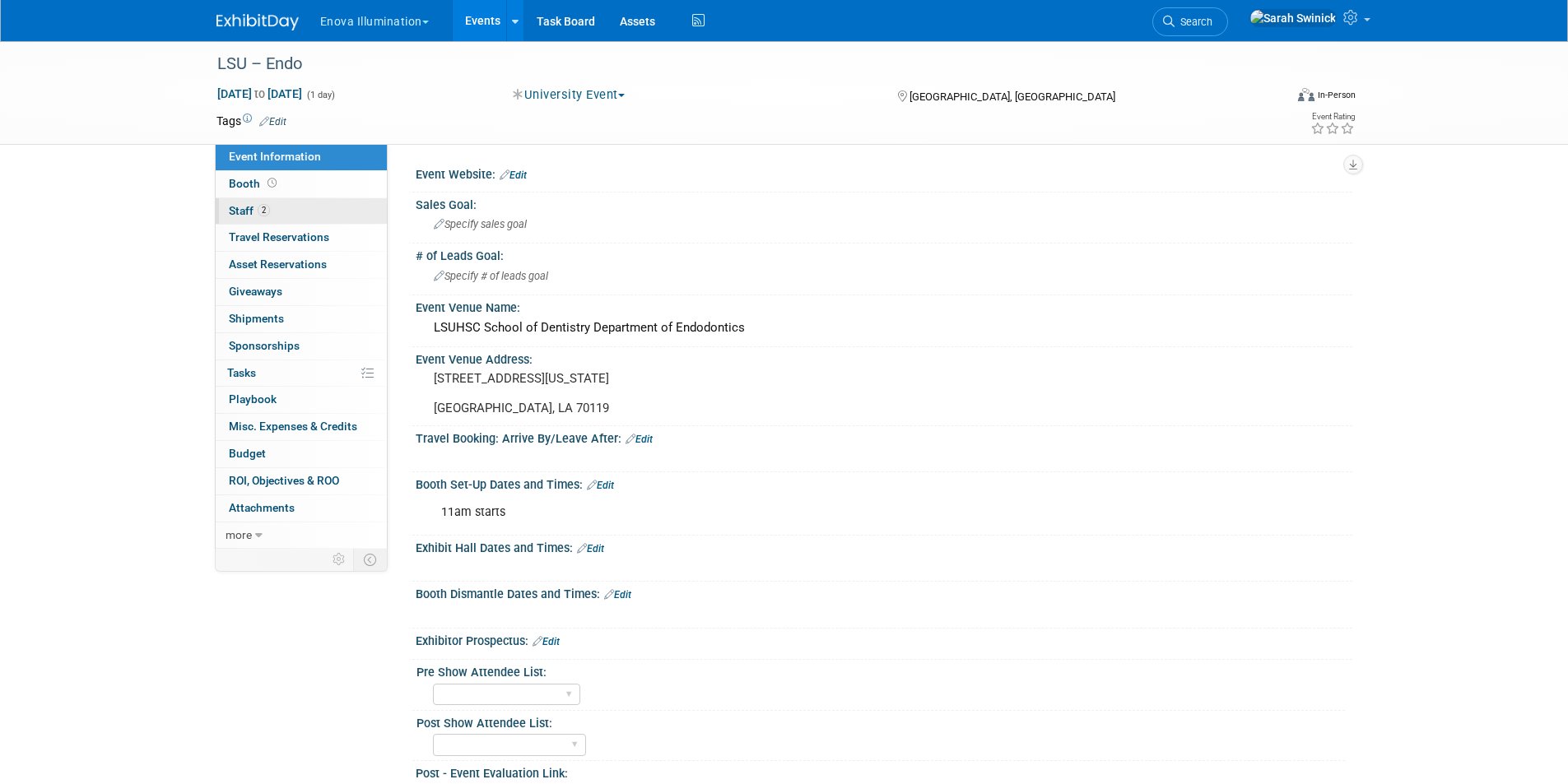
click at [238, 206] on span "Staff 2" at bounding box center [249, 210] width 41 height 13
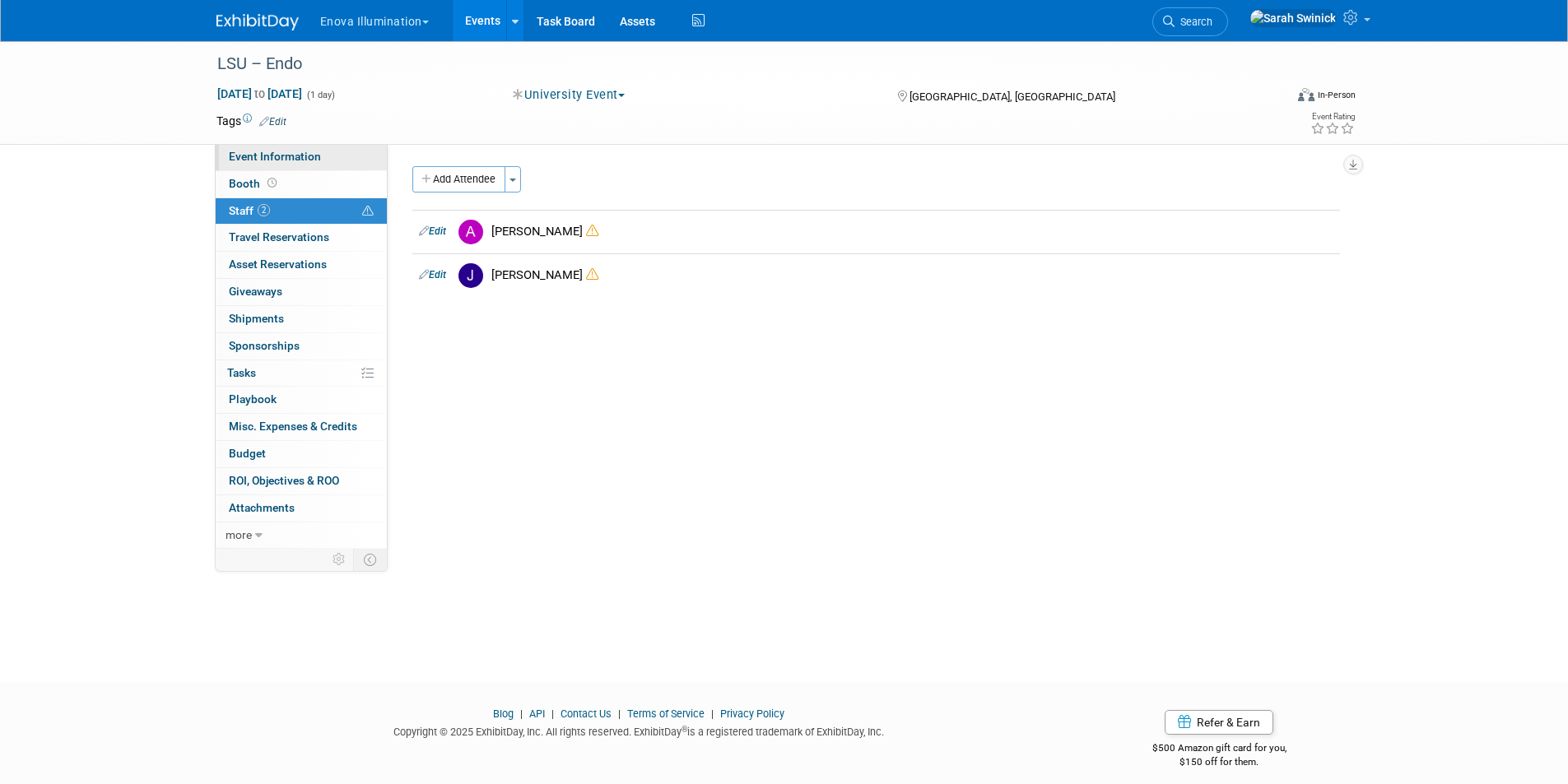
click at [336, 154] on link "Event Information" at bounding box center [301, 158] width 171 height 27
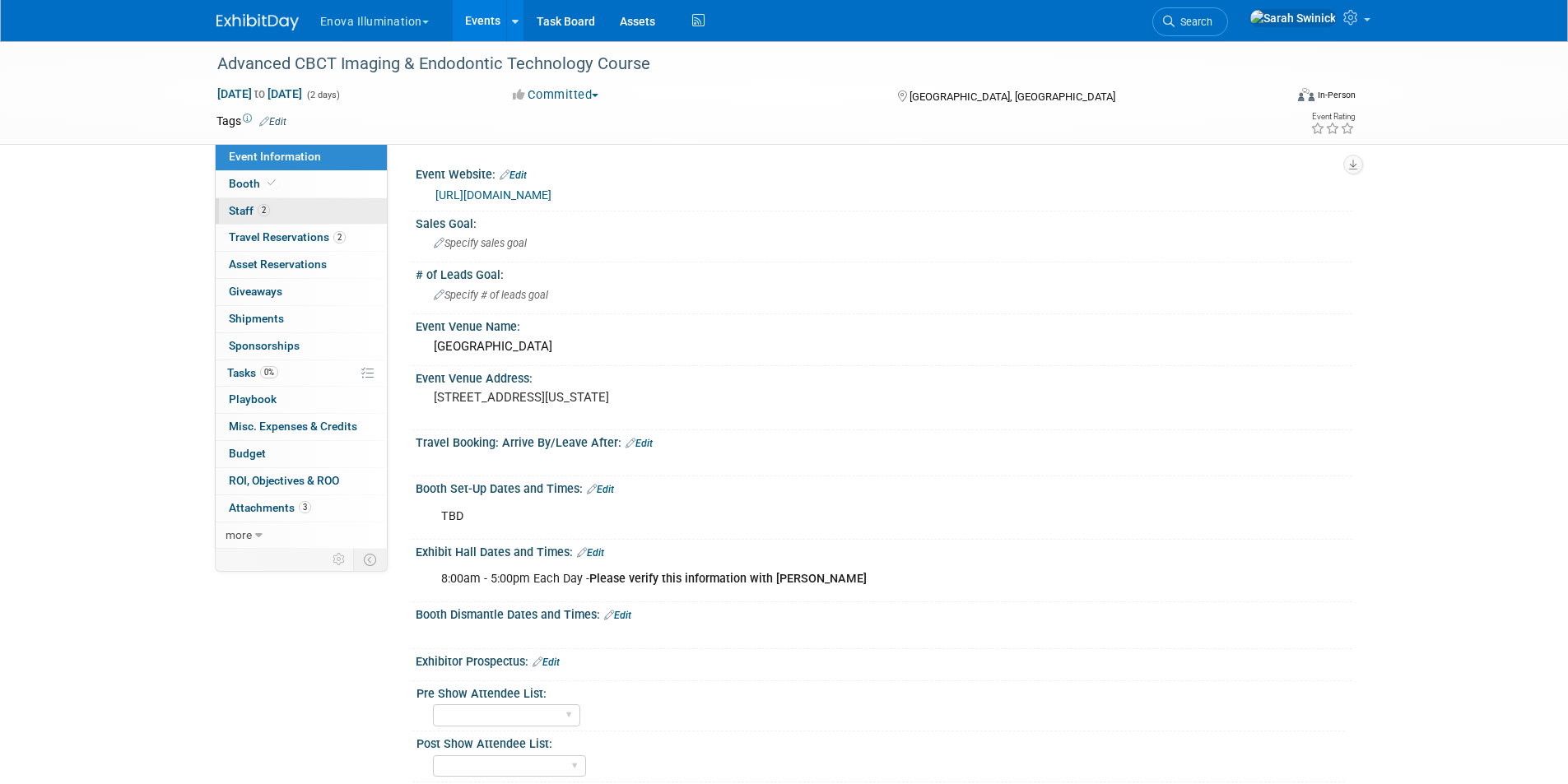
click at [283, 209] on link "2 Staff 2" at bounding box center [301, 212] width 171 height 27
